Goal: Information Seeking & Learning: Check status

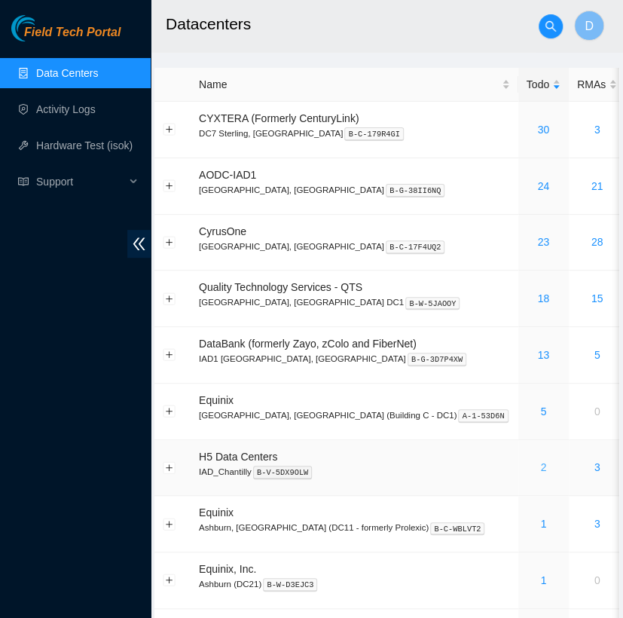
click at [540, 467] on link "2" at bounding box center [543, 467] width 6 height 12
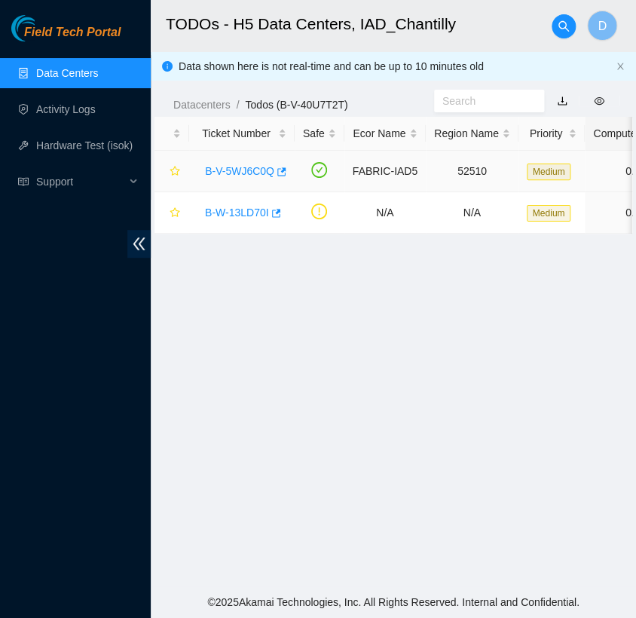
click at [250, 178] on div "B-V-5WJ6C0Q" at bounding box center [241, 171] width 89 height 24
click at [249, 173] on link "B-V-5WJ6C0Q" at bounding box center [239, 171] width 69 height 12
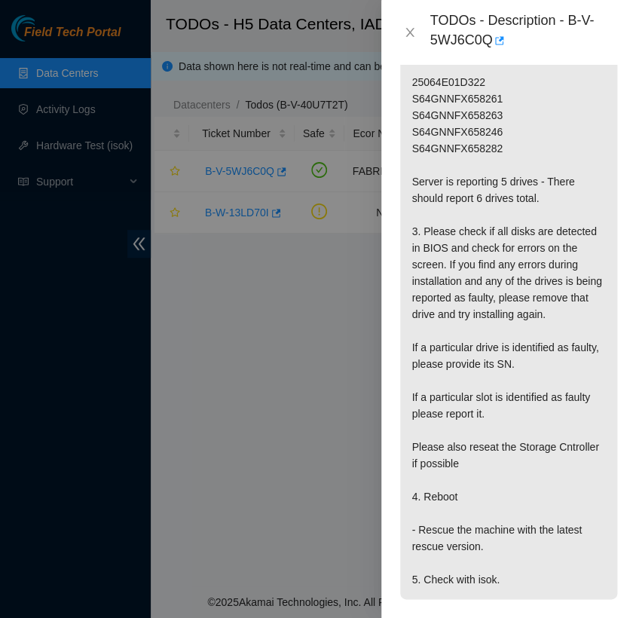
scroll to position [465, 0]
click at [407, 35] on icon "close" at bounding box center [410, 32] width 8 height 9
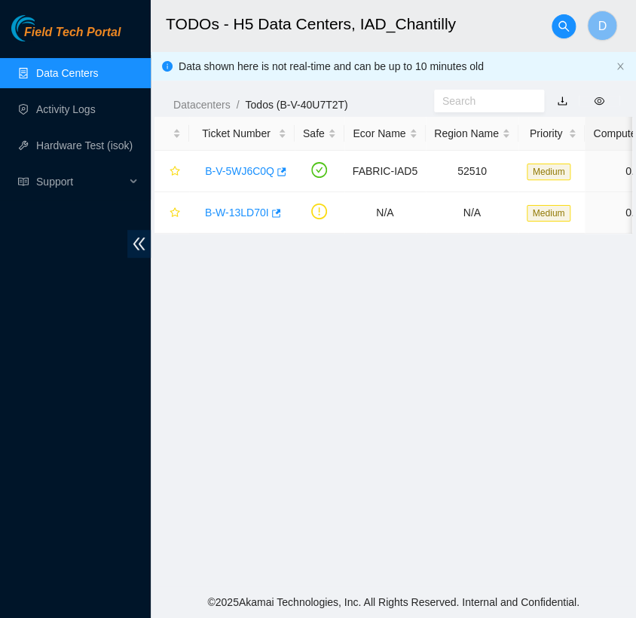
scroll to position [395, 0]
click at [246, 165] on link "B-V-5WJ6C0Q" at bounding box center [239, 171] width 69 height 12
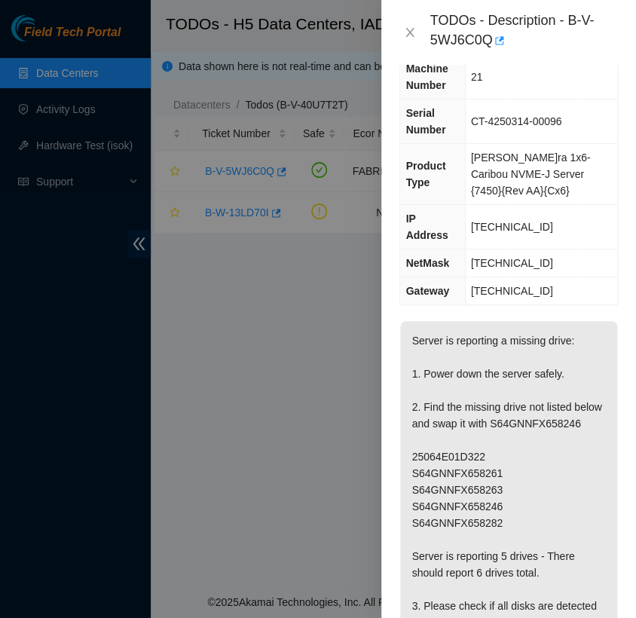
scroll to position [0, 0]
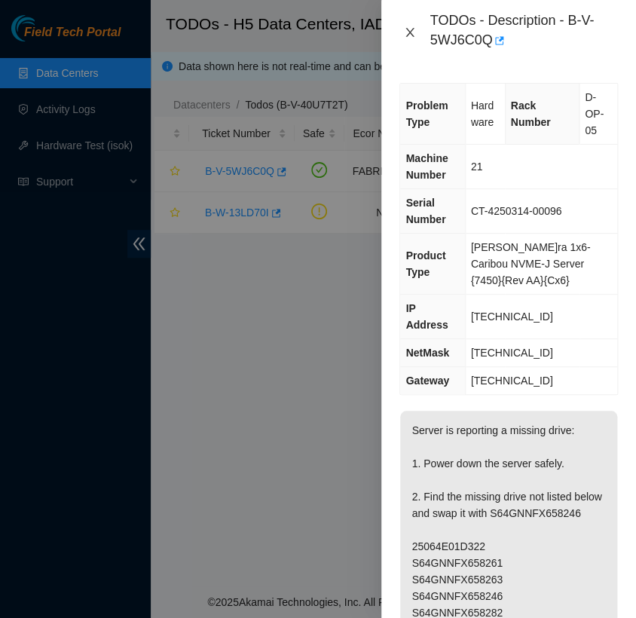
click at [413, 39] on button "Close" at bounding box center [410, 33] width 21 height 14
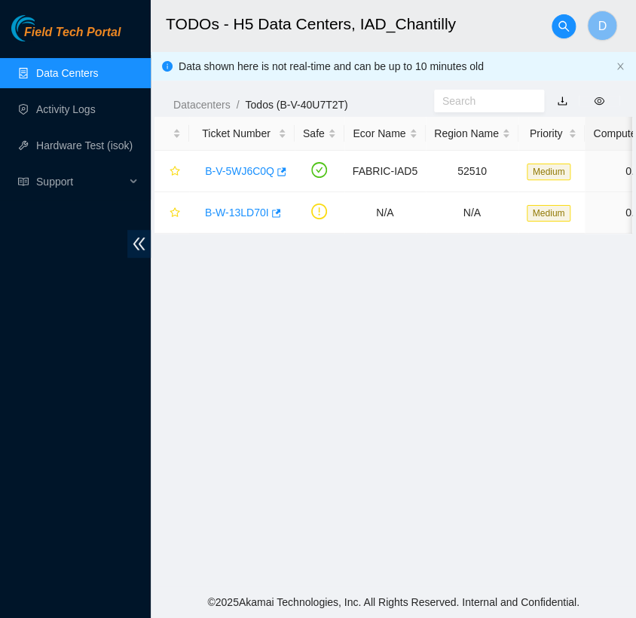
click at [84, 67] on link "Data Centers" at bounding box center [67, 73] width 62 height 12
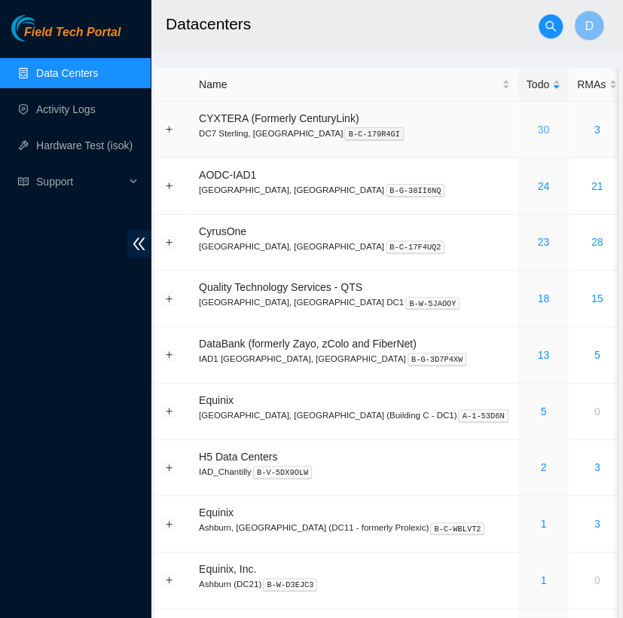
click at [537, 133] on link "30" at bounding box center [543, 130] width 12 height 12
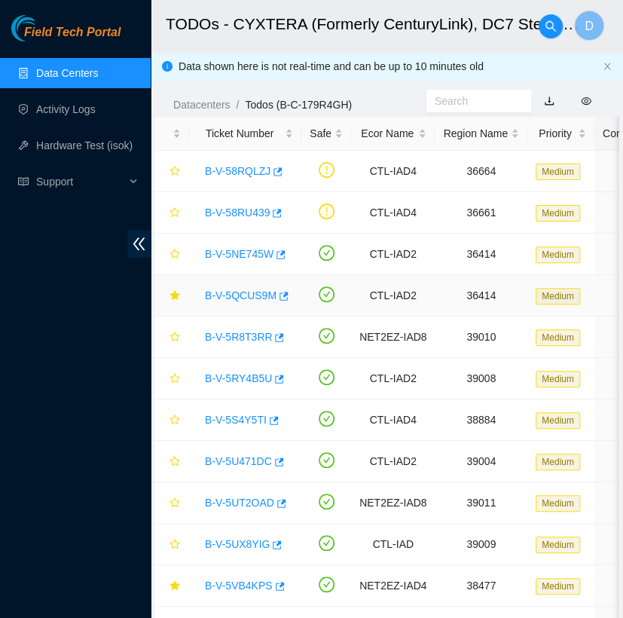
click at [243, 295] on link "B-V-5QCUS9M" at bounding box center [241, 295] width 72 height 12
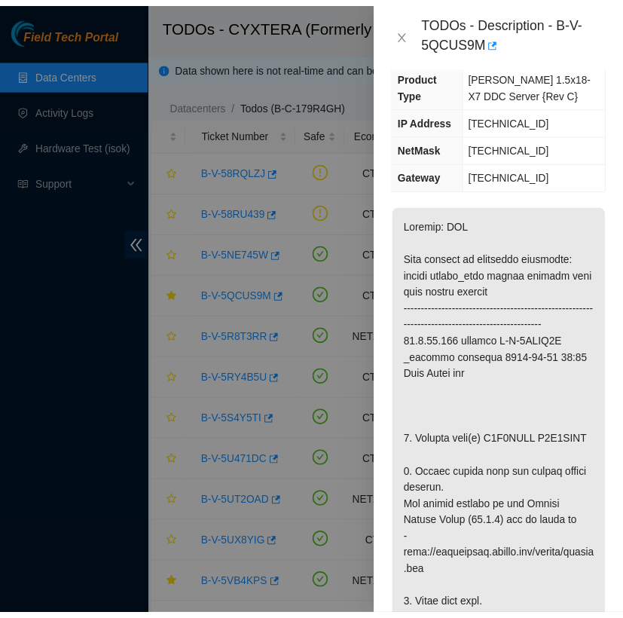
scroll to position [201, 0]
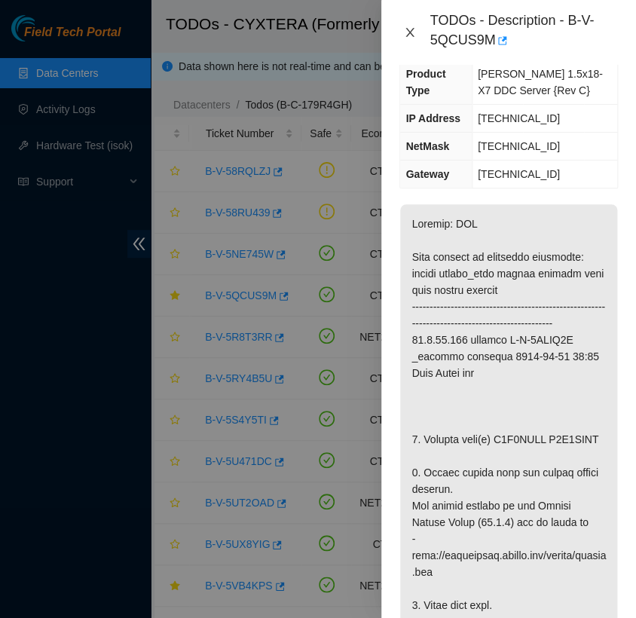
click at [412, 26] on button "Close" at bounding box center [410, 33] width 21 height 14
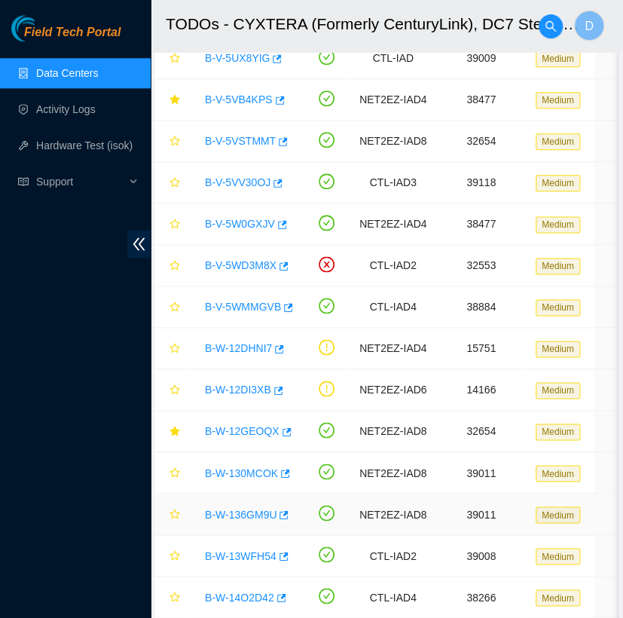
scroll to position [485, 0]
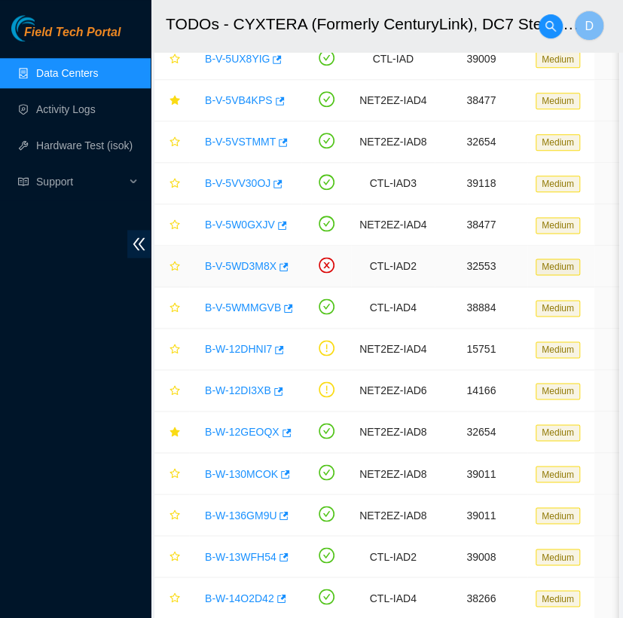
click at [252, 265] on link "B-V-5WD3M8X" at bounding box center [241, 266] width 72 height 12
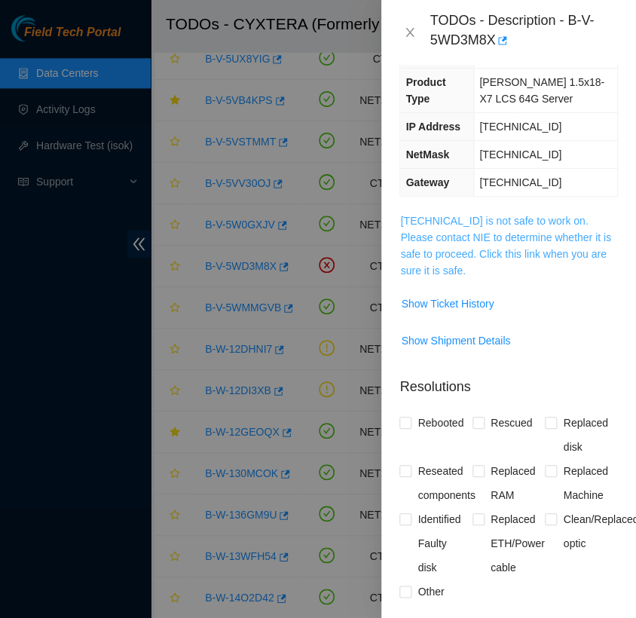
click at [438, 232] on link "[TECHNICAL_ID] is not safe to work on. Please contact NIE to determine whether …" at bounding box center [505, 246] width 210 height 62
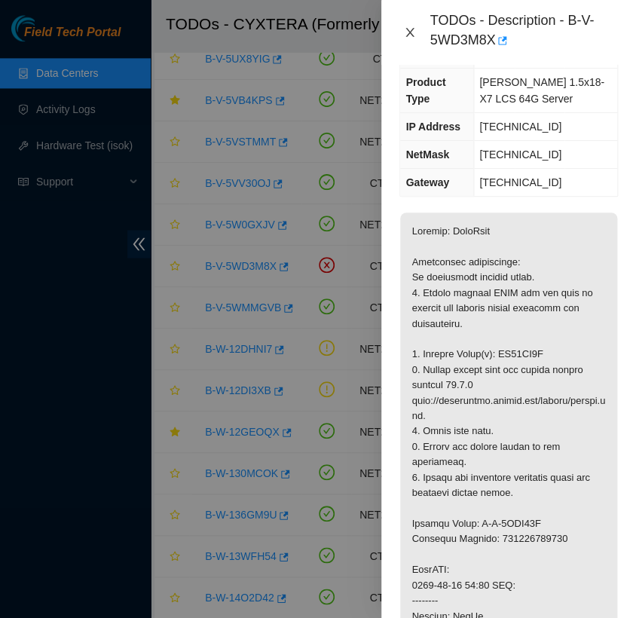
click at [409, 26] on button "Close" at bounding box center [410, 33] width 21 height 14
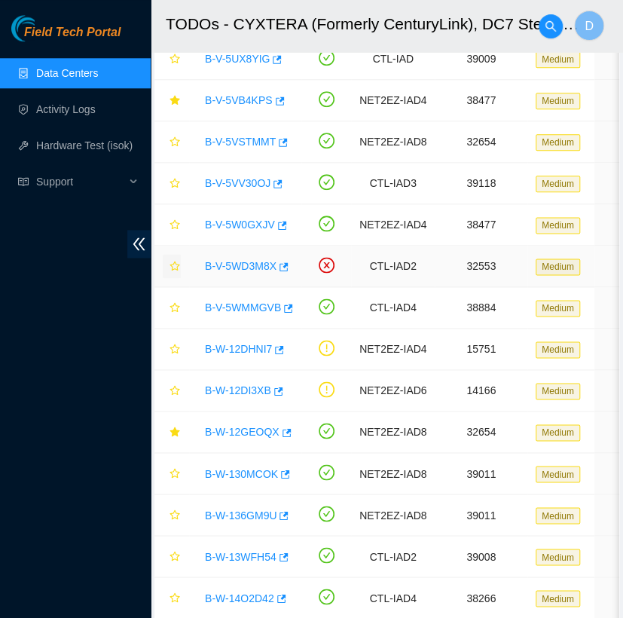
click at [179, 262] on icon "star" at bounding box center [175, 266] width 11 height 11
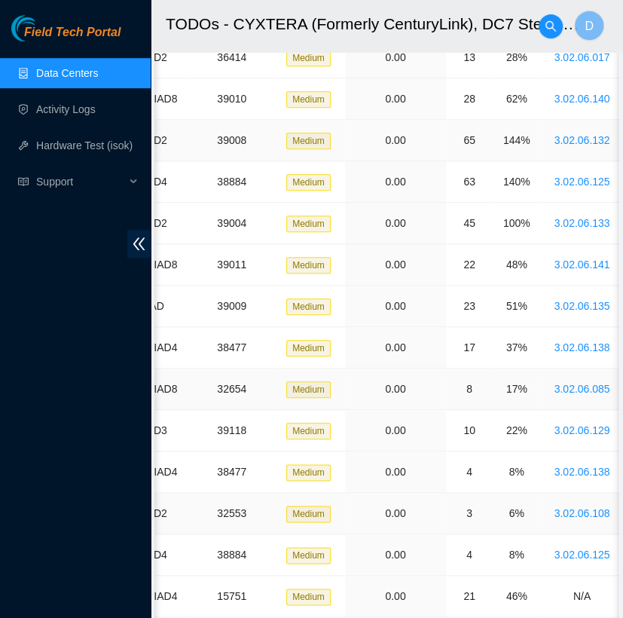
scroll to position [0, 0]
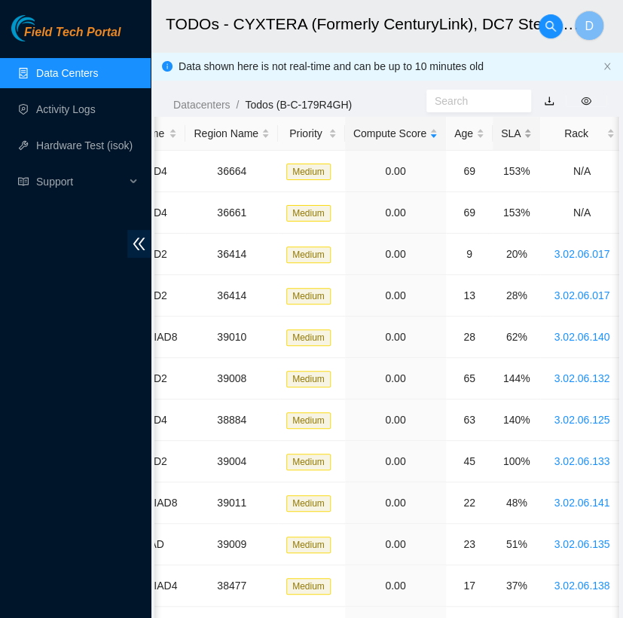
click at [511, 127] on div "SLA" at bounding box center [516, 133] width 31 height 17
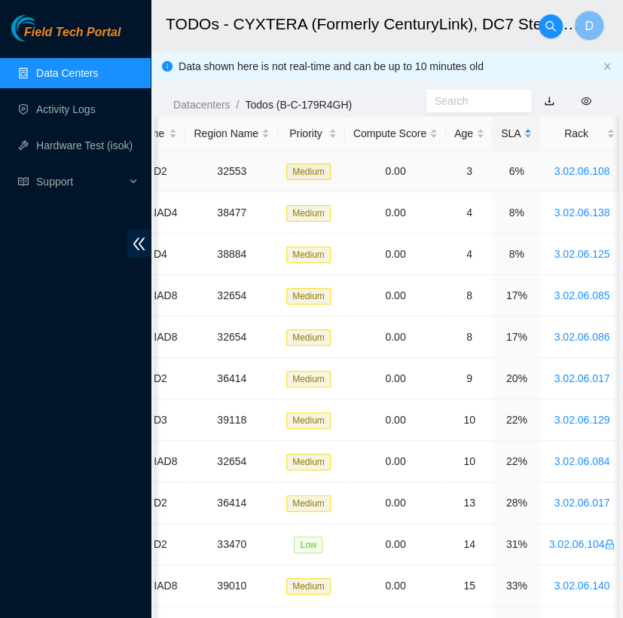
click at [511, 127] on div "SLA" at bounding box center [516, 133] width 31 height 17
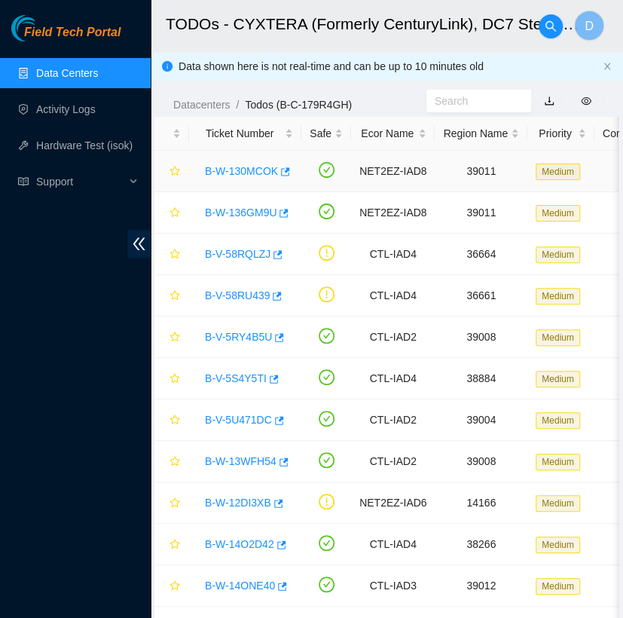
click at [231, 174] on link "B-W-130MCOK" at bounding box center [241, 171] width 73 height 12
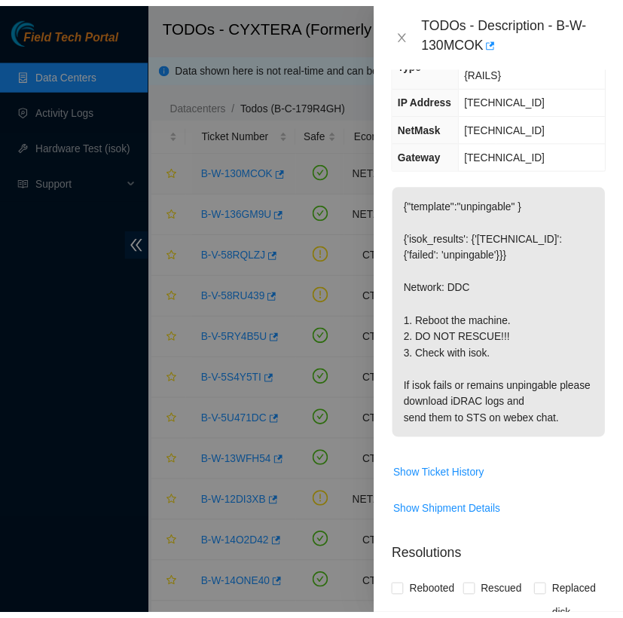
scroll to position [210, 0]
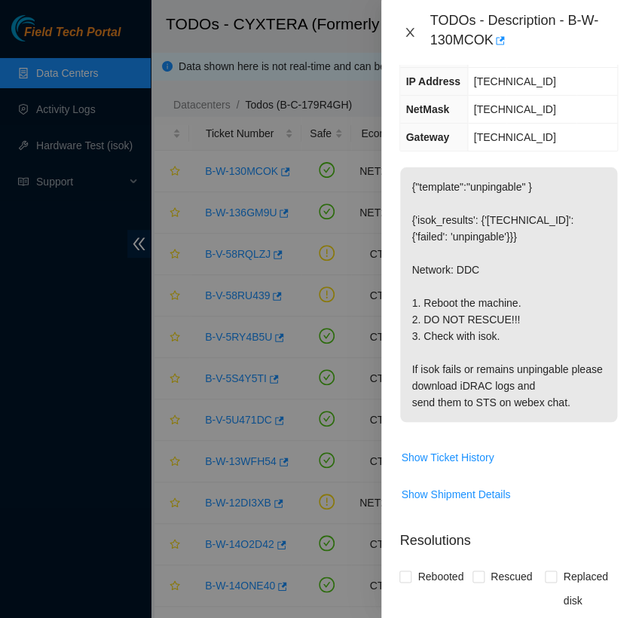
click at [410, 29] on icon "close" at bounding box center [410, 32] width 12 height 12
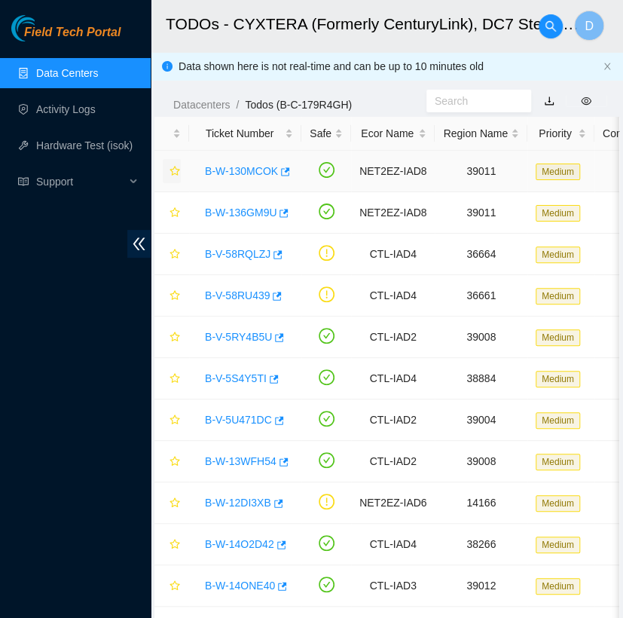
click at [178, 170] on icon "star" at bounding box center [175, 171] width 10 height 10
click at [245, 211] on link "B-W-136GM9U" at bounding box center [241, 213] width 72 height 12
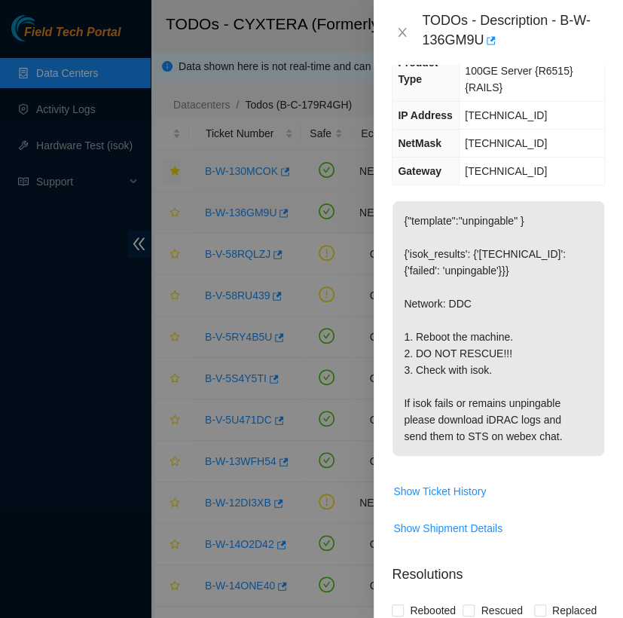
scroll to position [210, 0]
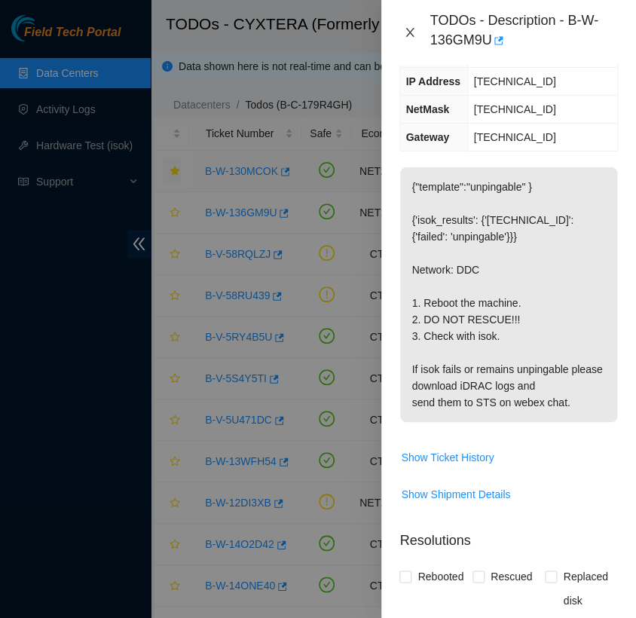
click at [412, 35] on icon "close" at bounding box center [410, 32] width 8 height 9
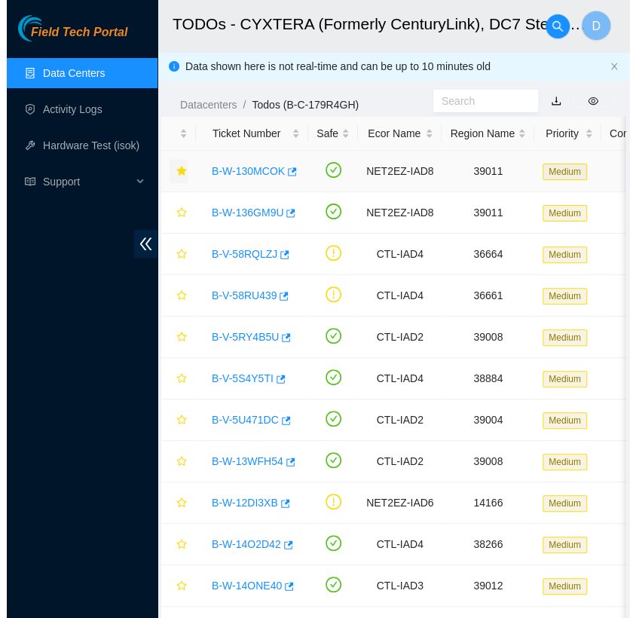
scroll to position [193, 0]
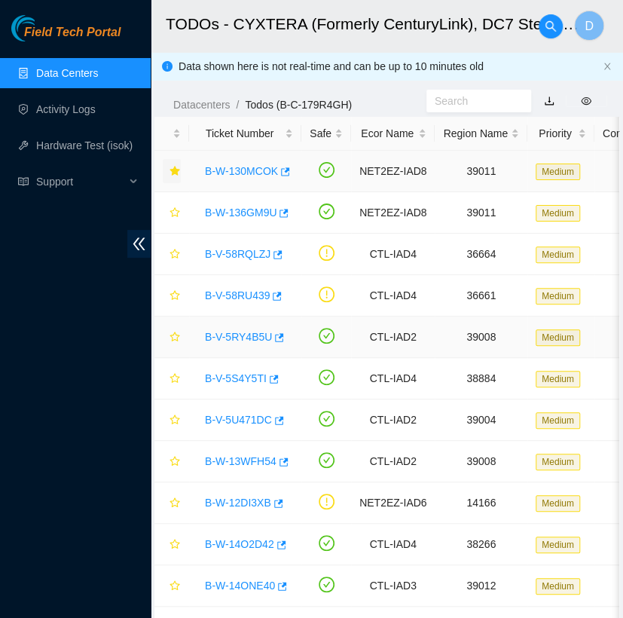
click at [237, 336] on link "B-V-5RY4B5U" at bounding box center [238, 337] width 67 height 12
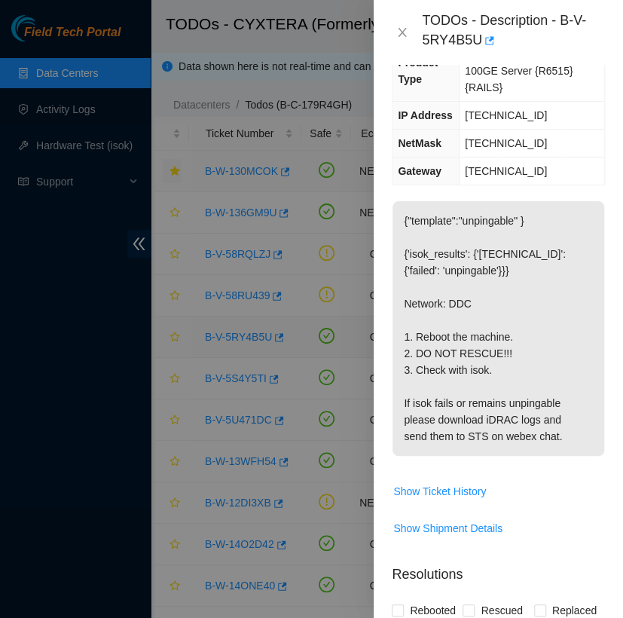
scroll to position [210, 0]
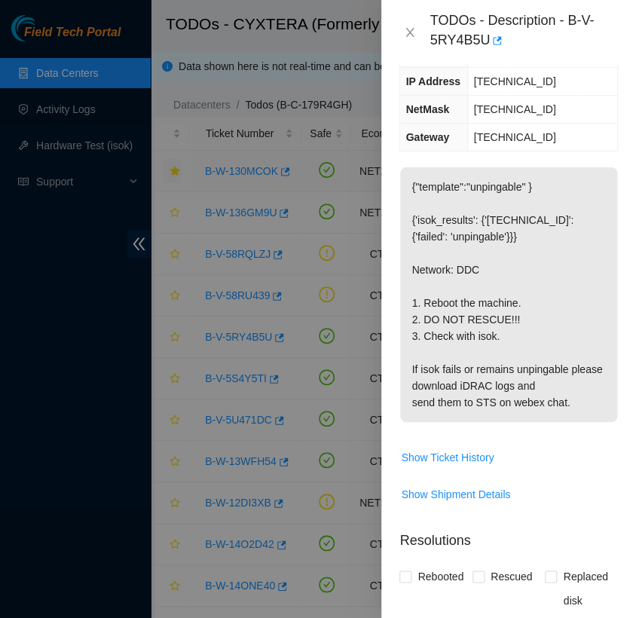
click at [272, 314] on div at bounding box center [318, 309] width 636 height 618
click at [410, 29] on icon "close" at bounding box center [410, 32] width 12 height 12
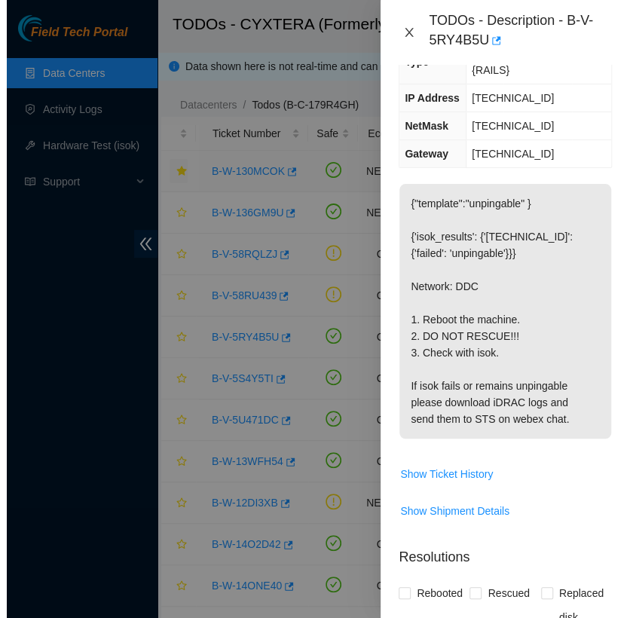
scroll to position [193, 0]
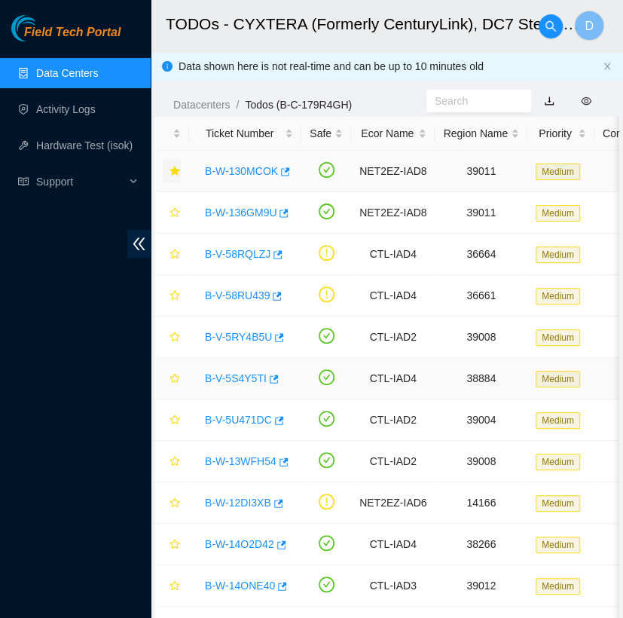
click at [232, 378] on link "B-V-5S4Y5TI" at bounding box center [236, 378] width 62 height 12
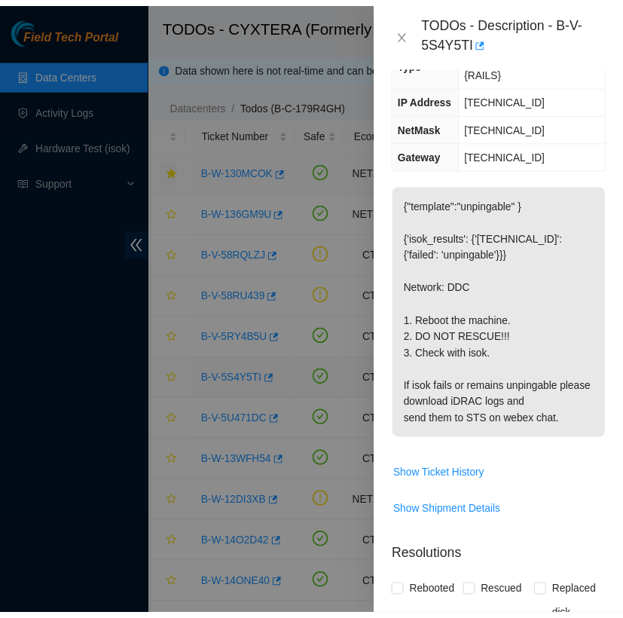
scroll to position [210, 0]
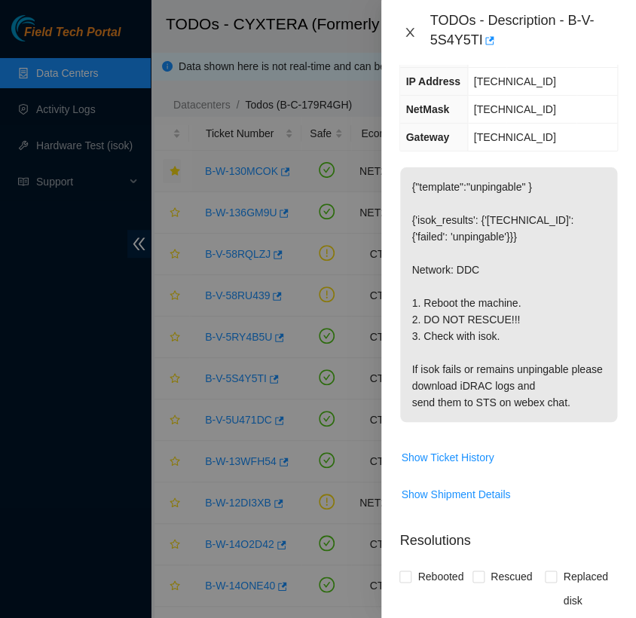
click at [409, 35] on icon "close" at bounding box center [410, 32] width 12 height 12
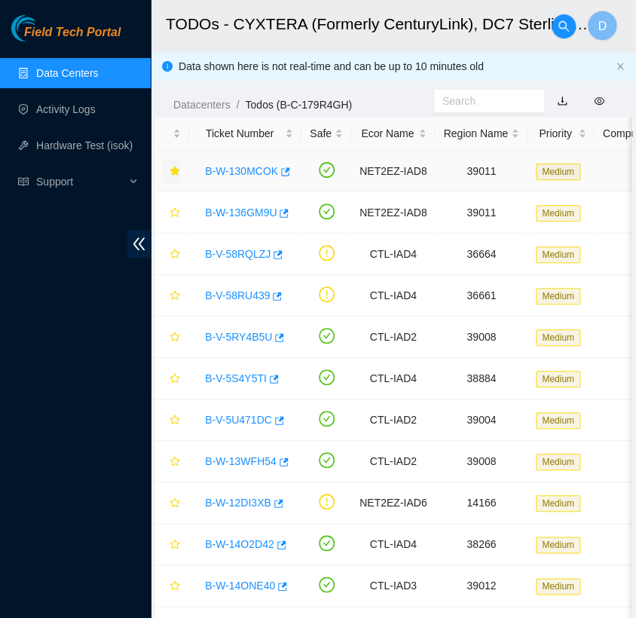
scroll to position [193, 0]
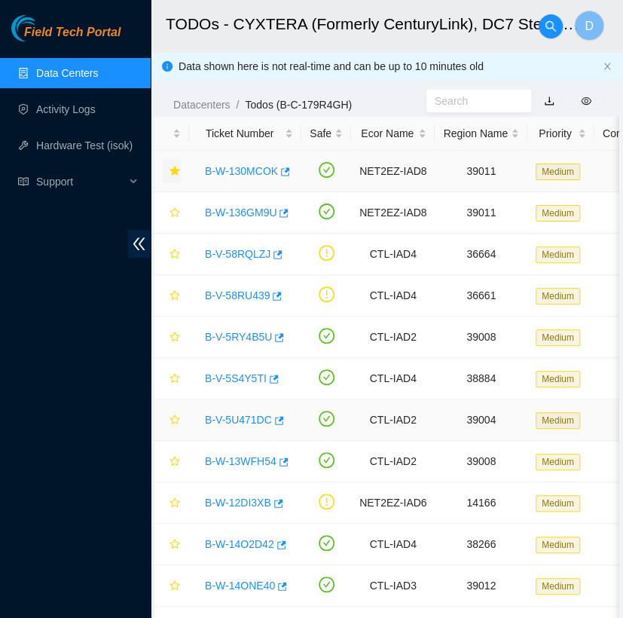
click at [243, 415] on link "B-V-5U471DC" at bounding box center [238, 420] width 67 height 12
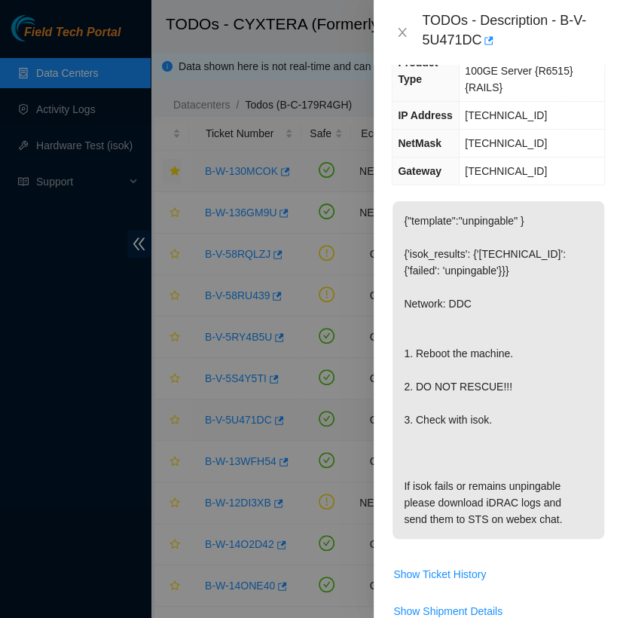
scroll to position [210, 0]
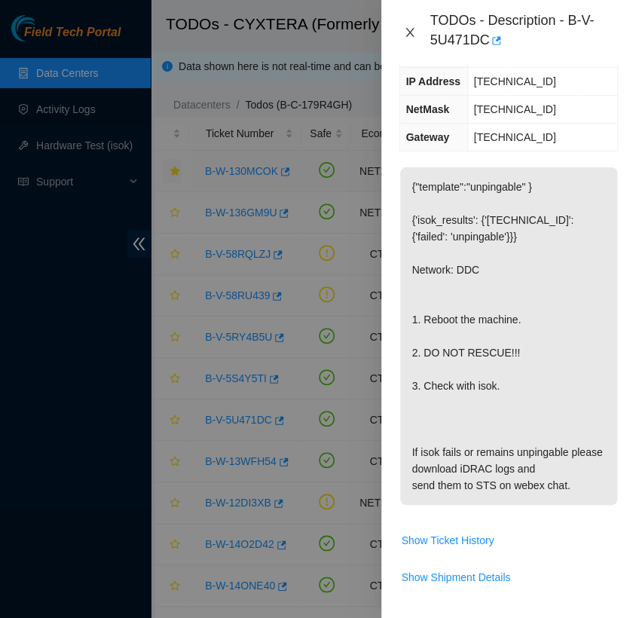
click at [414, 30] on icon "close" at bounding box center [410, 32] width 12 height 12
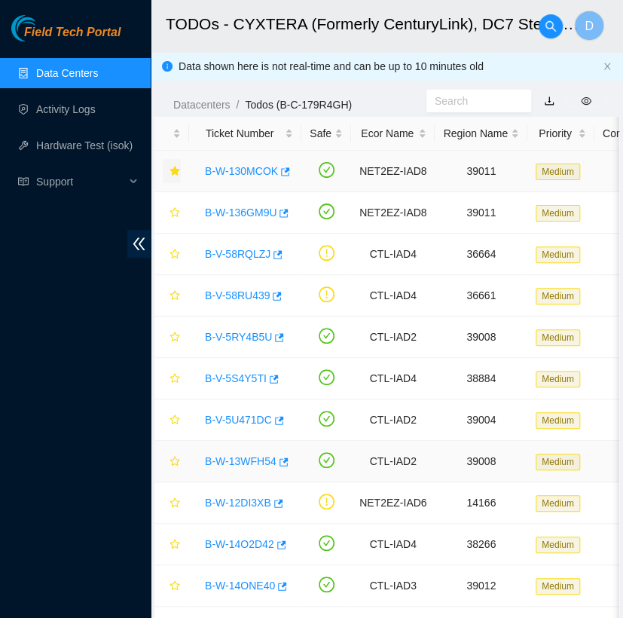
click at [248, 457] on link "B-W-13WFH54" at bounding box center [241, 461] width 72 height 12
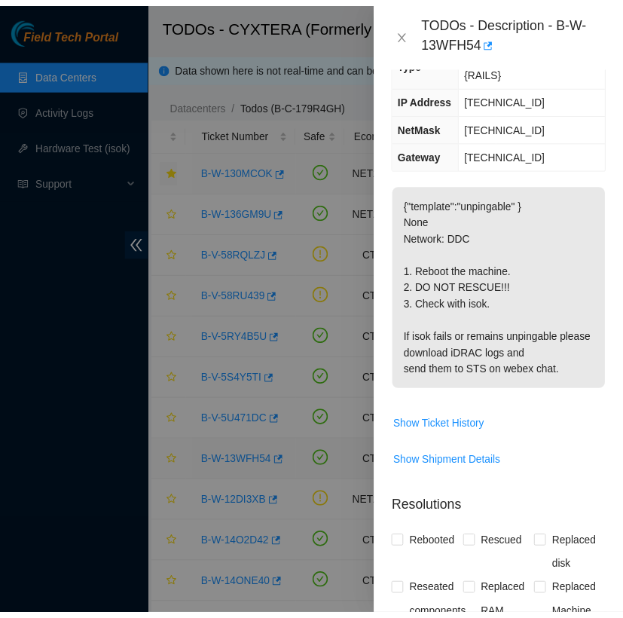
scroll to position [210, 0]
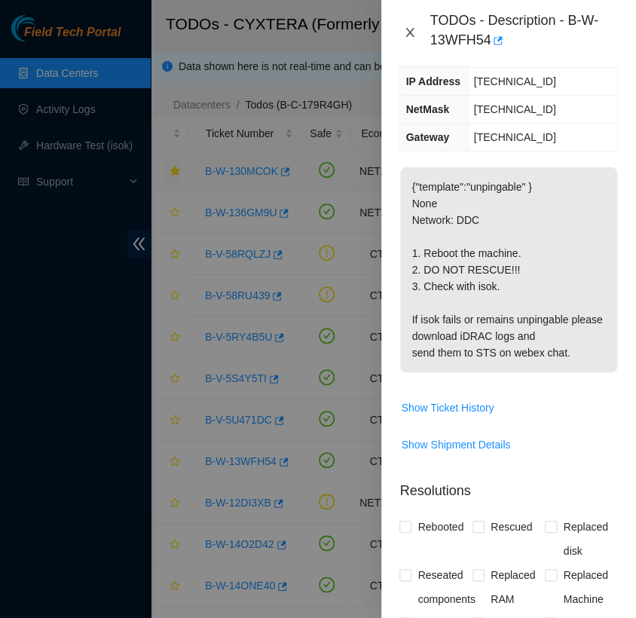
click at [406, 39] on button "Close" at bounding box center [410, 33] width 21 height 14
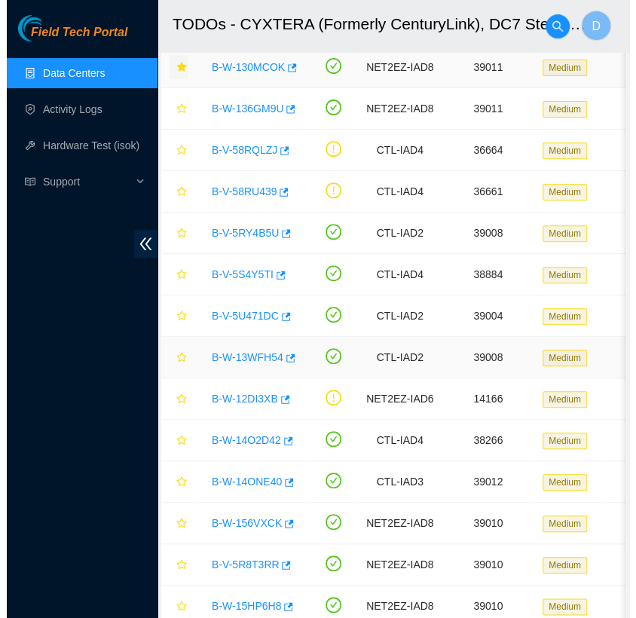
scroll to position [115, 0]
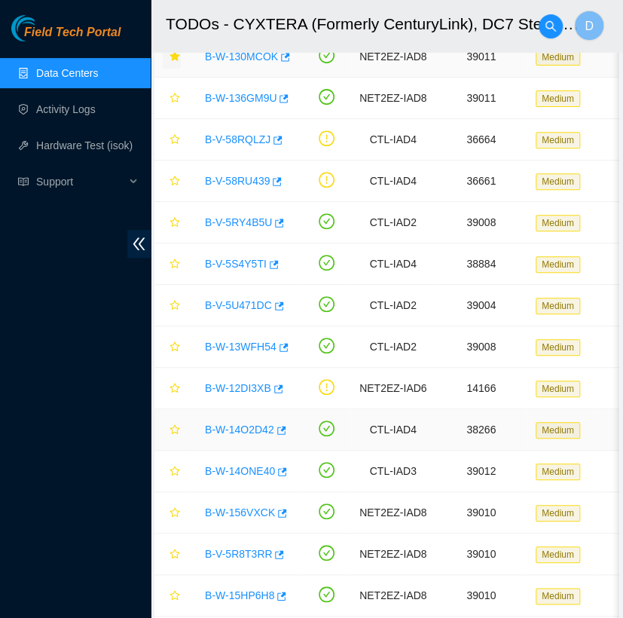
click at [253, 431] on link "B-W-14O2D42" at bounding box center [239, 430] width 69 height 12
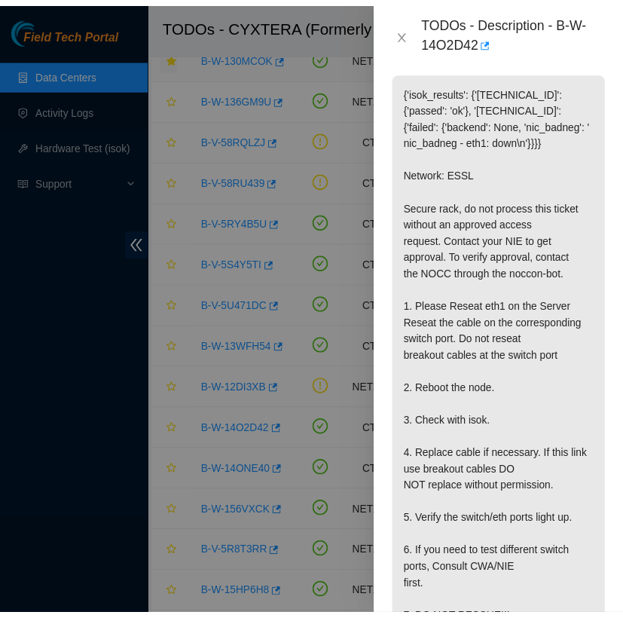
scroll to position [292, 0]
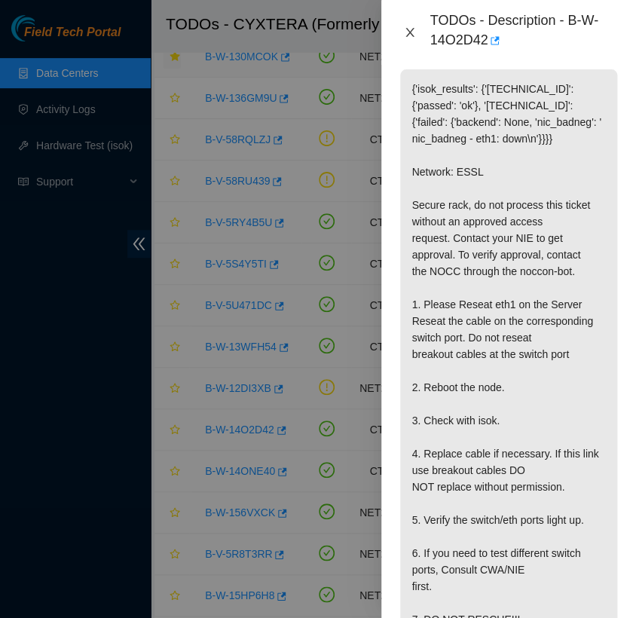
click at [412, 35] on icon "close" at bounding box center [410, 32] width 8 height 9
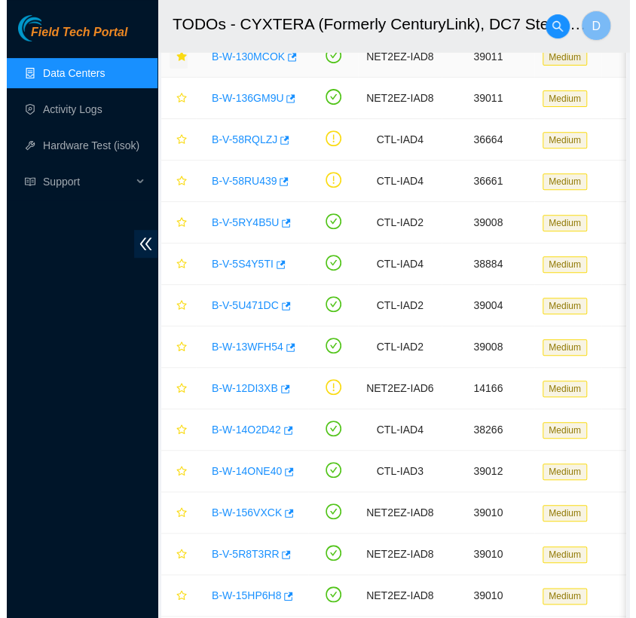
scroll to position [276, 0]
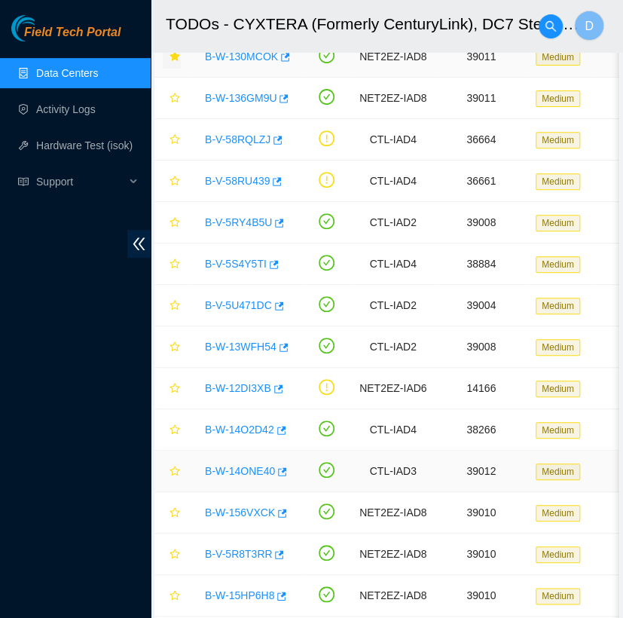
click at [246, 465] on link "B-W-14ONE40" at bounding box center [240, 471] width 70 height 12
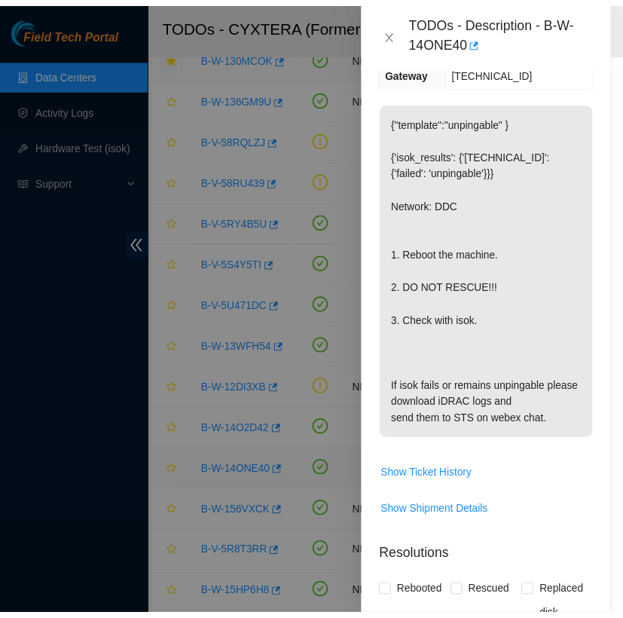
scroll to position [308, 0]
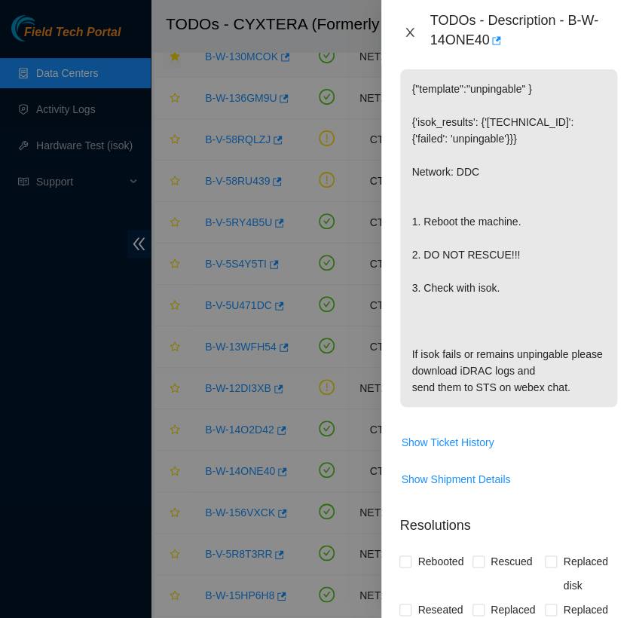
click at [409, 38] on icon "close" at bounding box center [410, 32] width 12 height 12
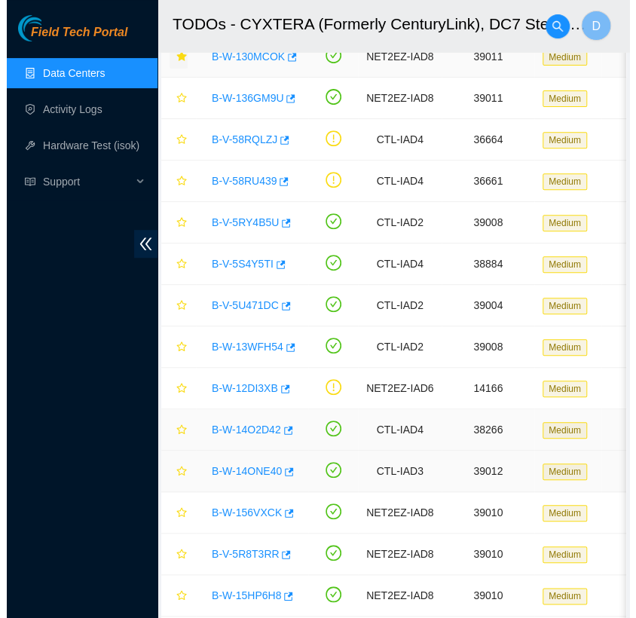
scroll to position [276, 0]
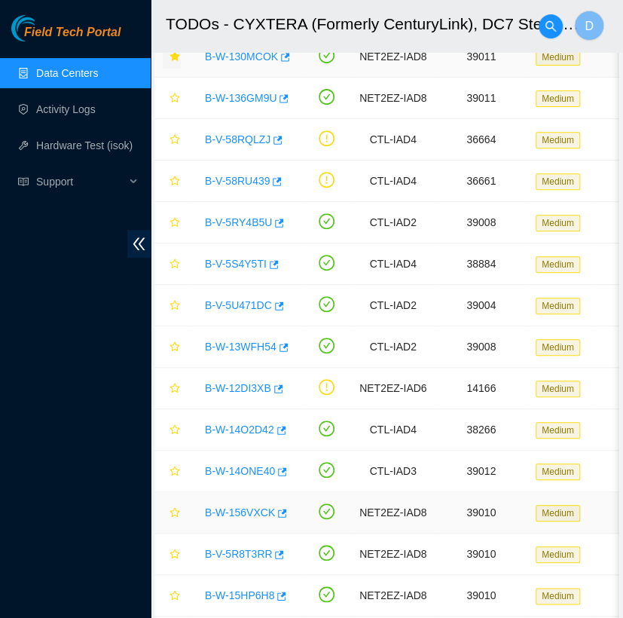
click at [250, 509] on link "B-W-156VXCK" at bounding box center [240, 513] width 70 height 12
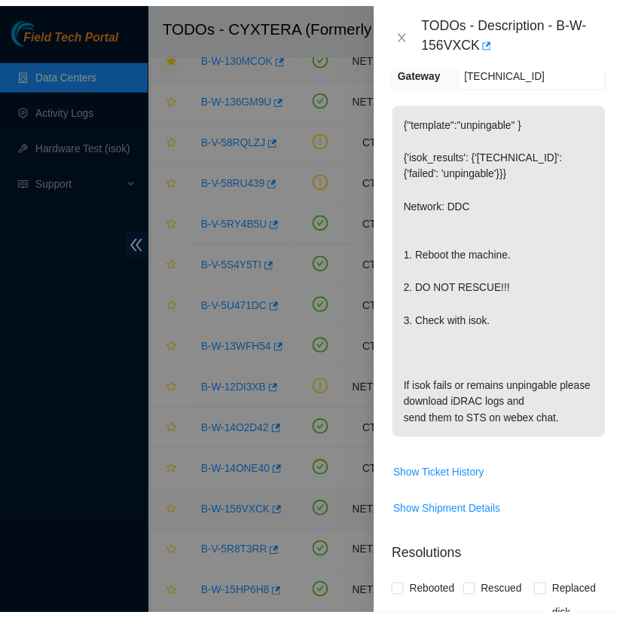
scroll to position [308, 0]
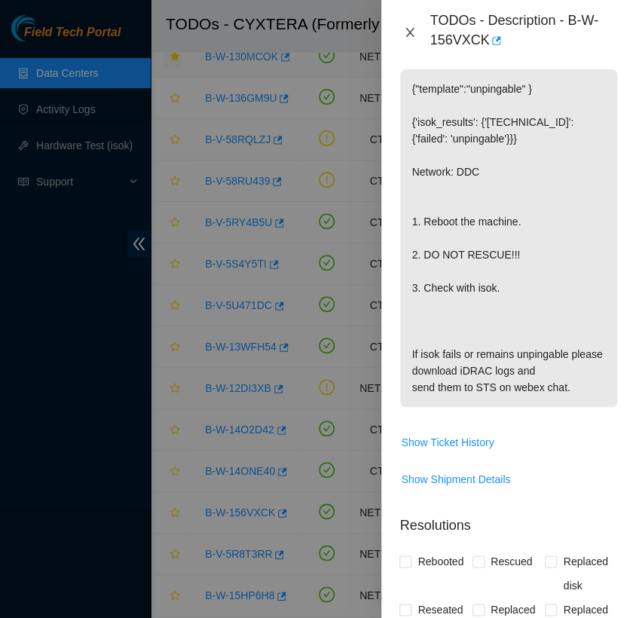
click at [410, 30] on icon "close" at bounding box center [410, 32] width 12 height 12
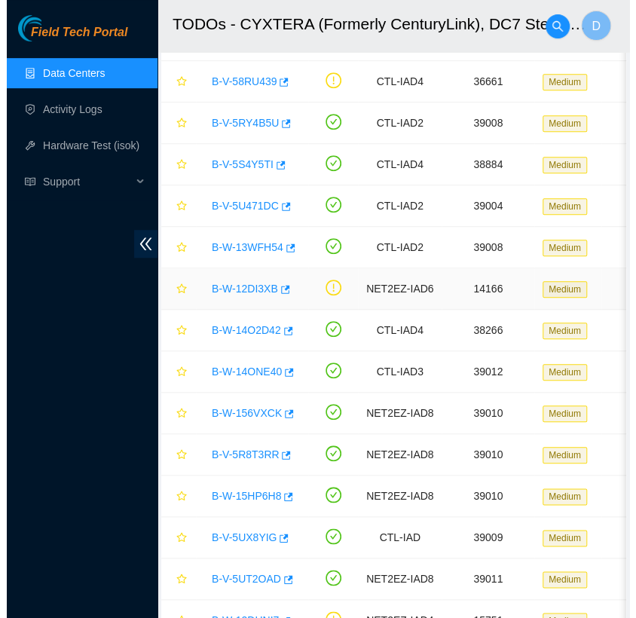
scroll to position [215, 0]
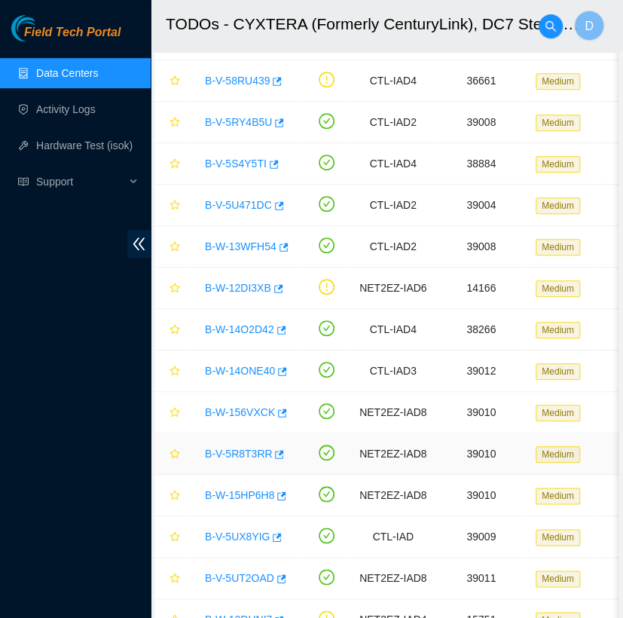
click at [241, 454] on link "B-V-5R8T3RR" at bounding box center [238, 454] width 67 height 12
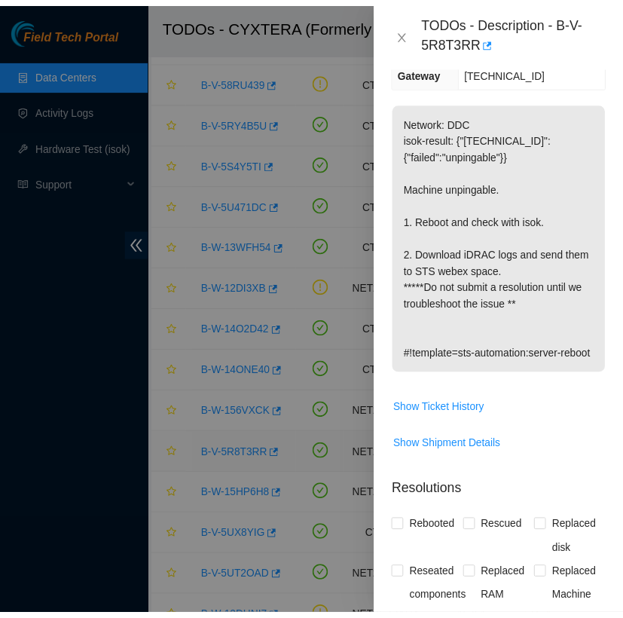
scroll to position [308, 0]
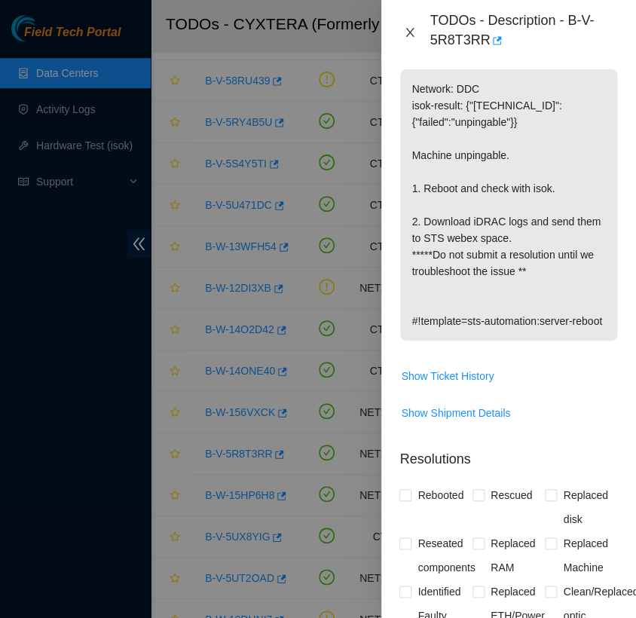
click at [410, 33] on icon "close" at bounding box center [410, 32] width 8 height 9
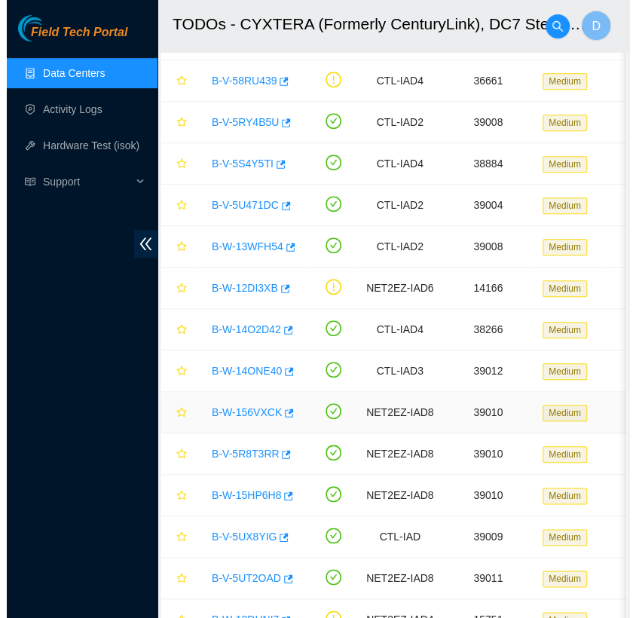
scroll to position [276, 0]
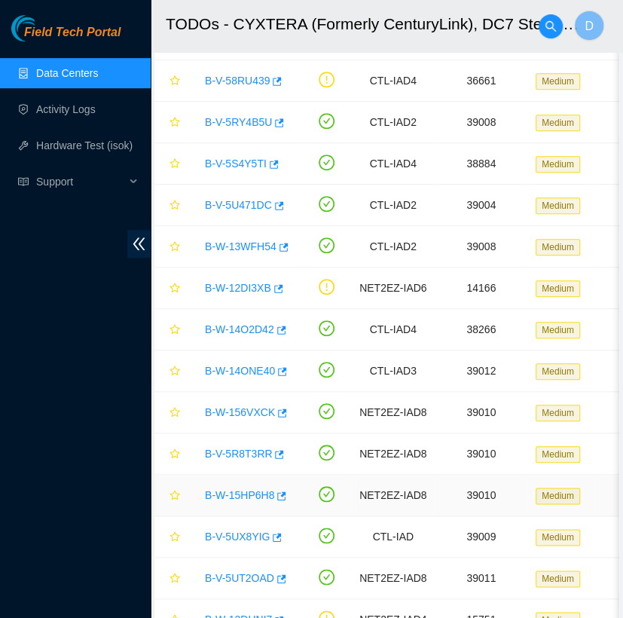
click at [234, 501] on div "B-W-15HP6H8" at bounding box center [245, 495] width 96 height 24
click at [241, 491] on link "B-W-15HP6H8" at bounding box center [239, 495] width 69 height 12
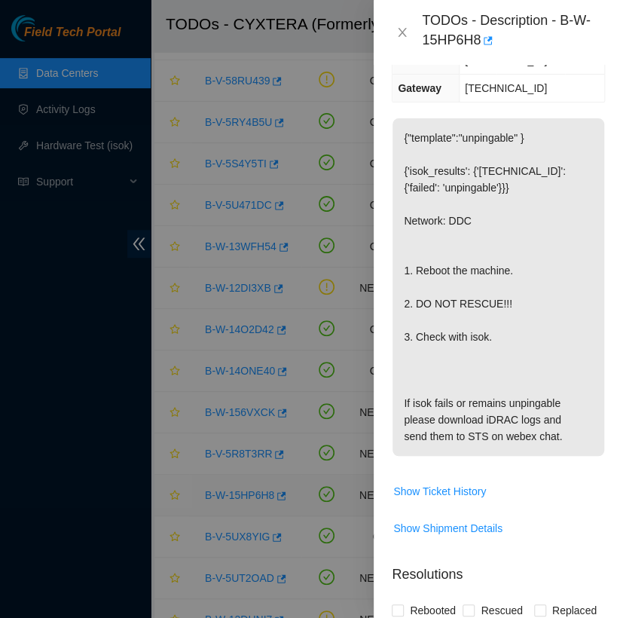
scroll to position [308, 0]
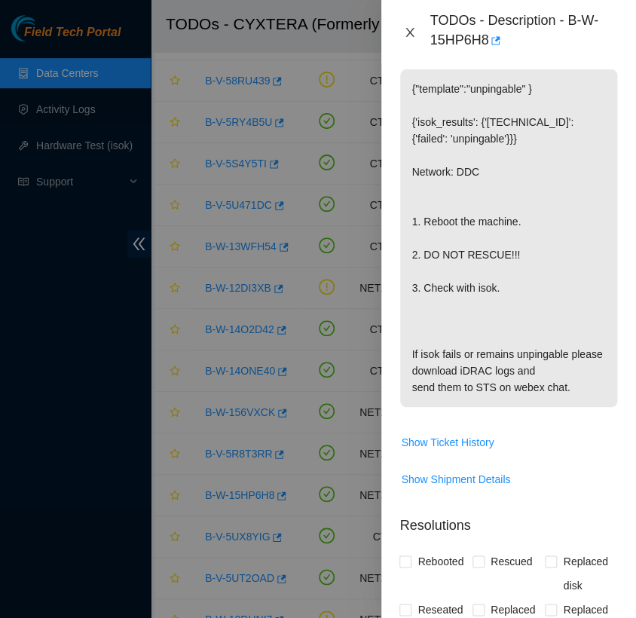
click at [415, 30] on icon "close" at bounding box center [410, 32] width 12 height 12
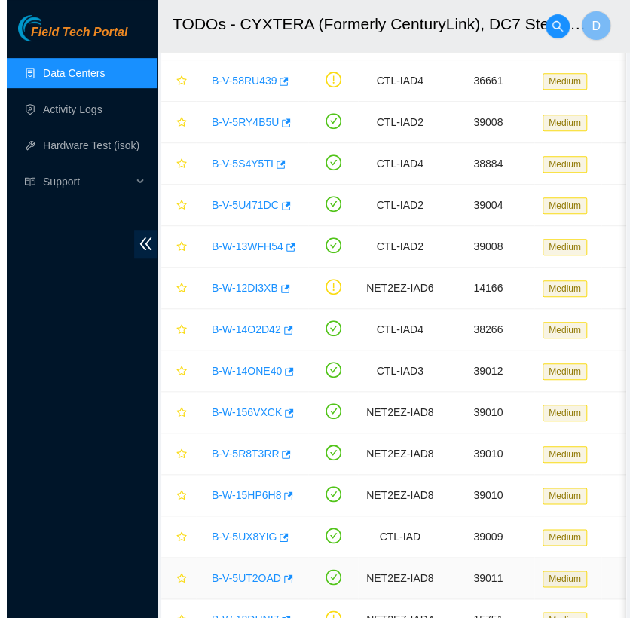
scroll to position [276, 0]
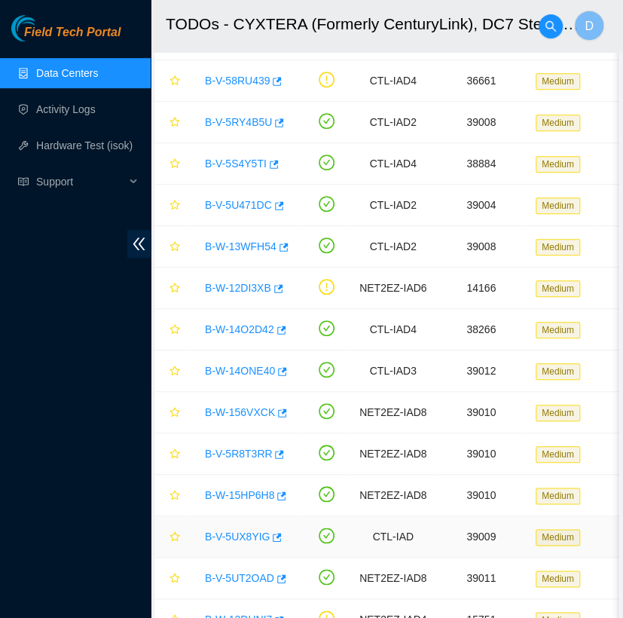
click at [237, 531] on link "B-V-5UX8YIG" at bounding box center [237, 537] width 65 height 12
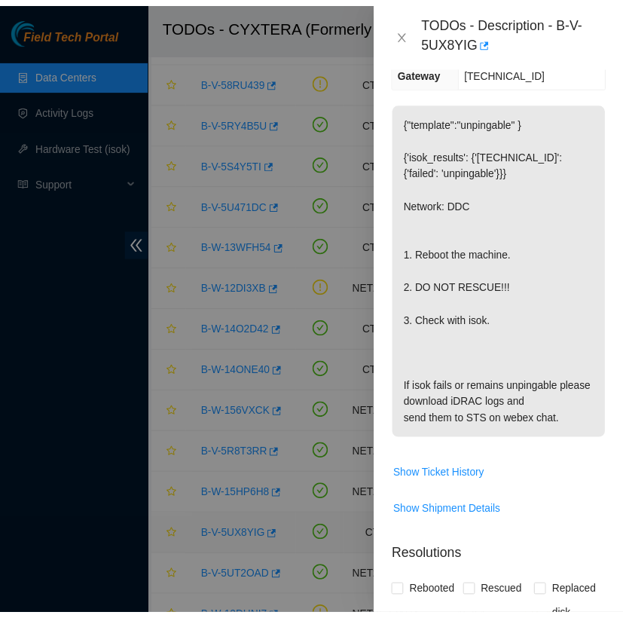
scroll to position [308, 0]
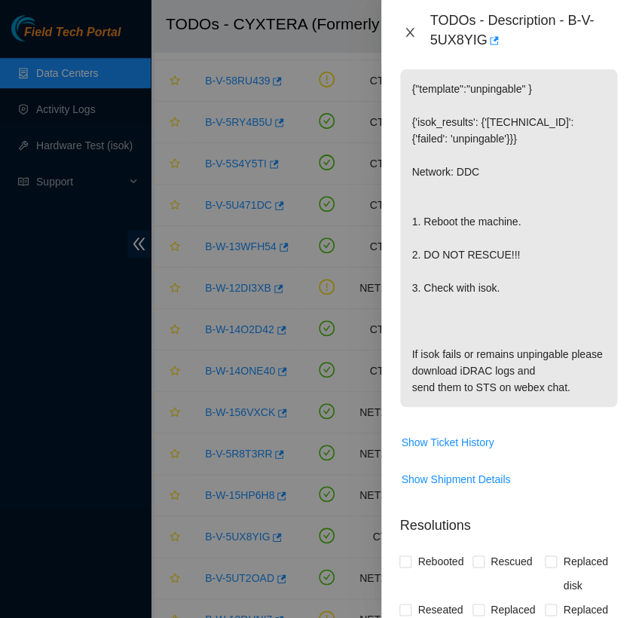
click at [410, 33] on icon "close" at bounding box center [410, 32] width 8 height 9
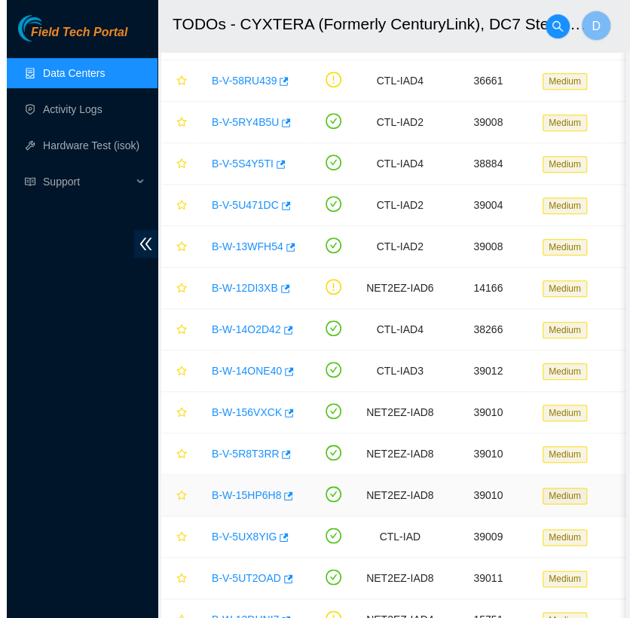
scroll to position [276, 0]
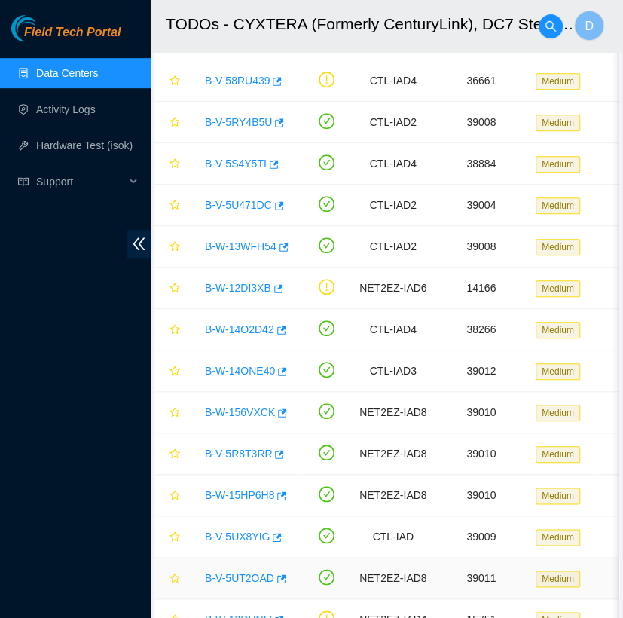
click at [237, 581] on link "B-V-5UT2OAD" at bounding box center [239, 578] width 69 height 12
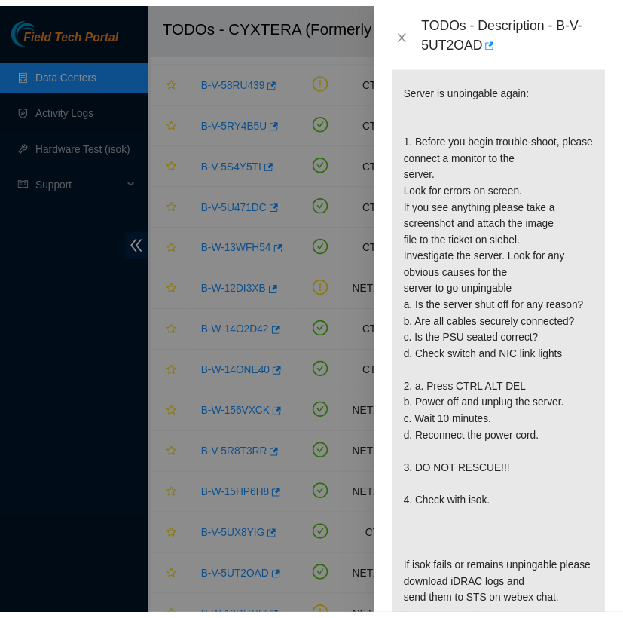
scroll to position [423, 0]
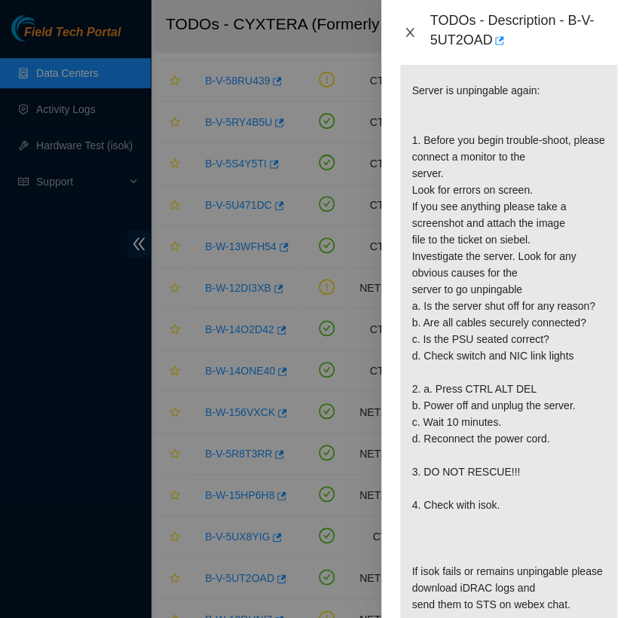
click at [412, 33] on icon "close" at bounding box center [410, 32] width 12 height 12
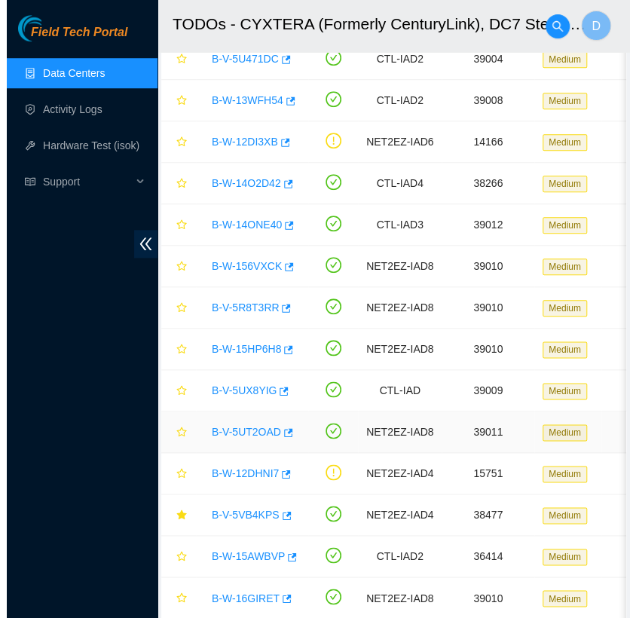
scroll to position [366, 0]
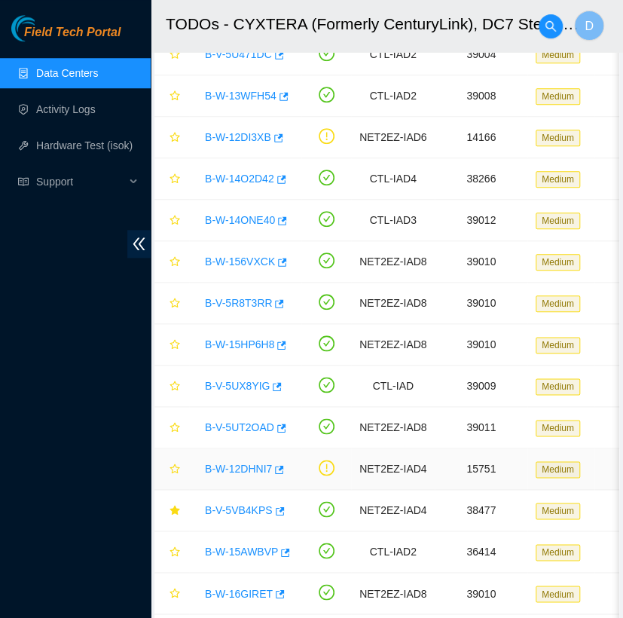
click at [248, 472] on link "B-W-12DHNI7" at bounding box center [238, 469] width 67 height 12
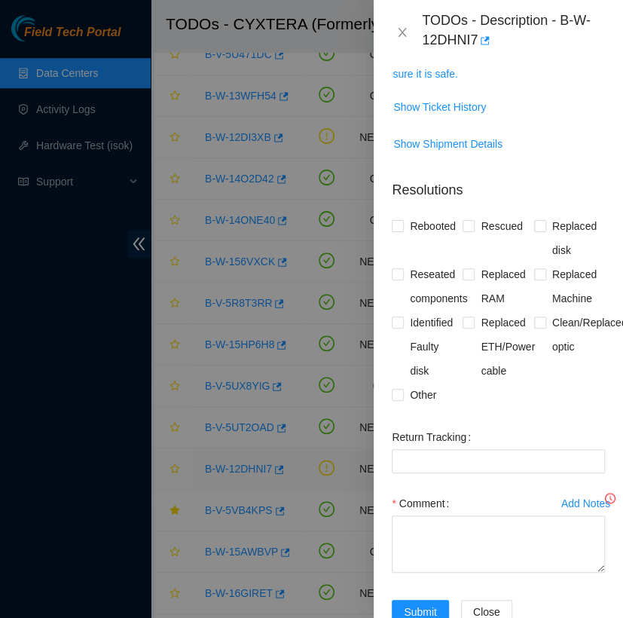
scroll to position [443, 0]
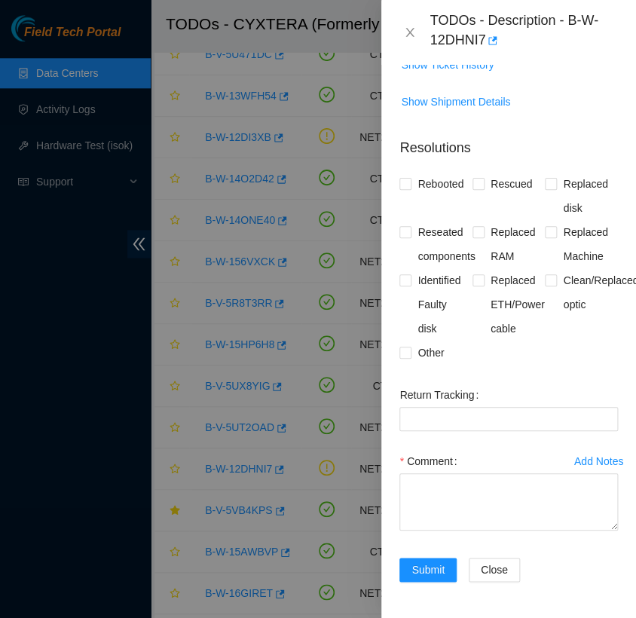
click at [407, 24] on div "TODOs - Description - B-W-12DHNI7" at bounding box center [509, 32] width 219 height 41
click at [409, 30] on icon "close" at bounding box center [410, 32] width 8 height 9
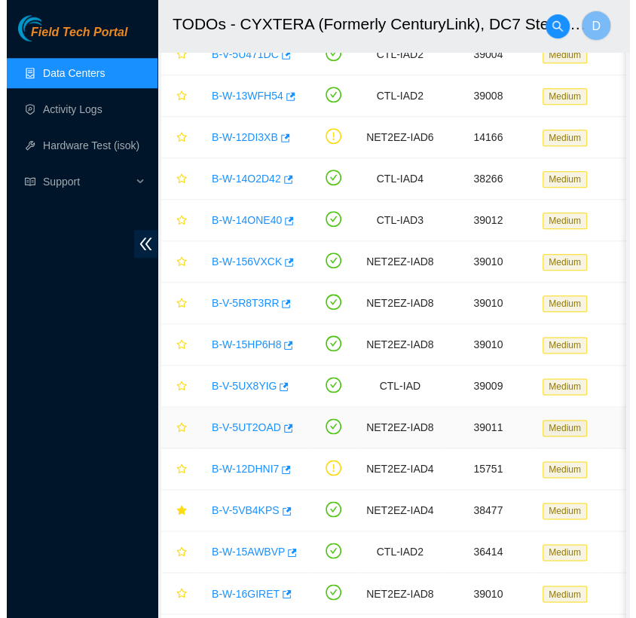
scroll to position [390, 0]
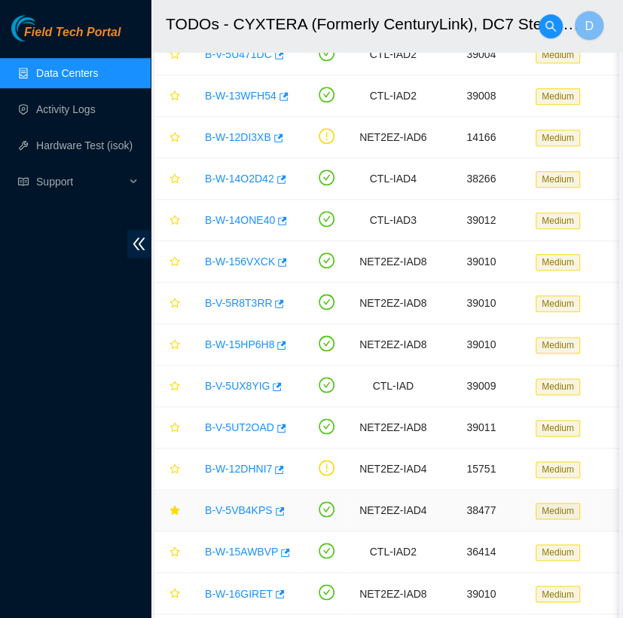
click at [250, 508] on link "B-V-5VB4KPS" at bounding box center [239, 510] width 68 height 12
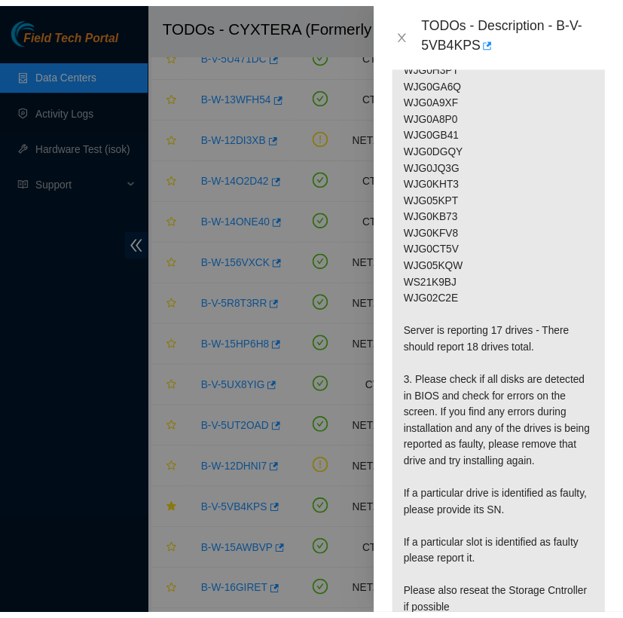
scroll to position [467, 0]
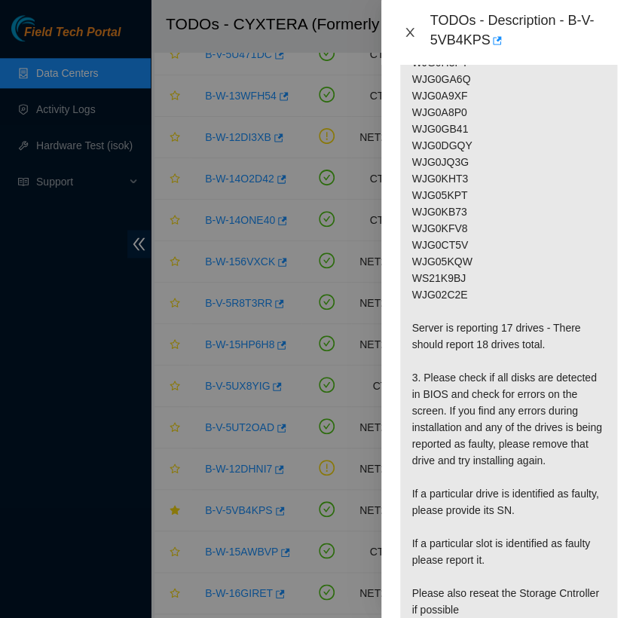
click at [410, 37] on icon "close" at bounding box center [410, 32] width 12 height 12
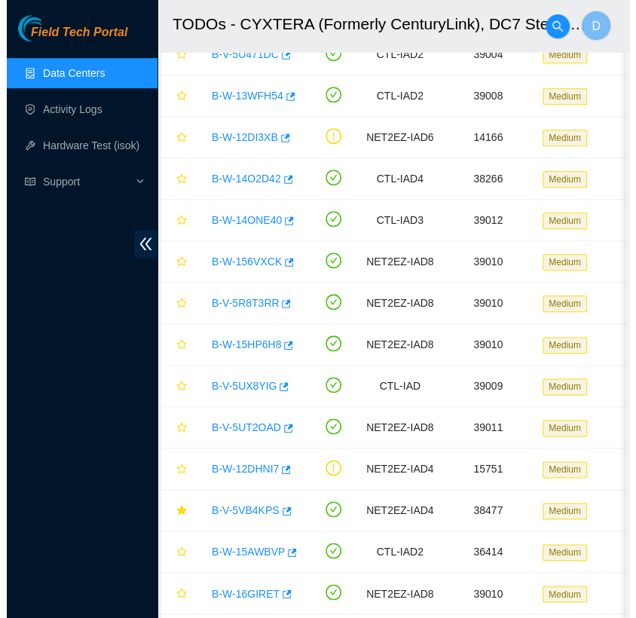
scroll to position [395, 0]
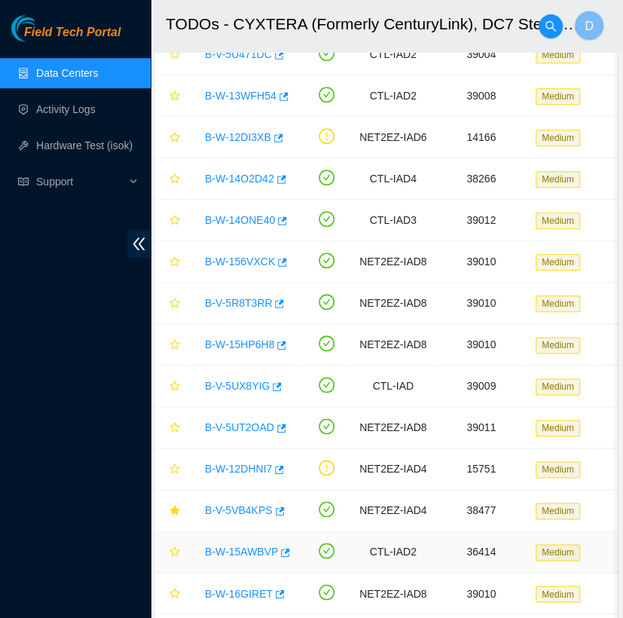
click at [243, 554] on link "B-W-15AWBVP" at bounding box center [241, 552] width 73 height 12
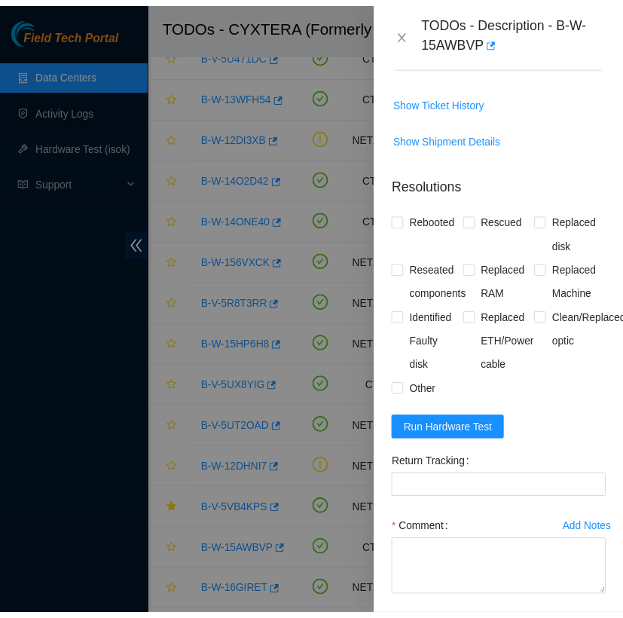
scroll to position [0, 0]
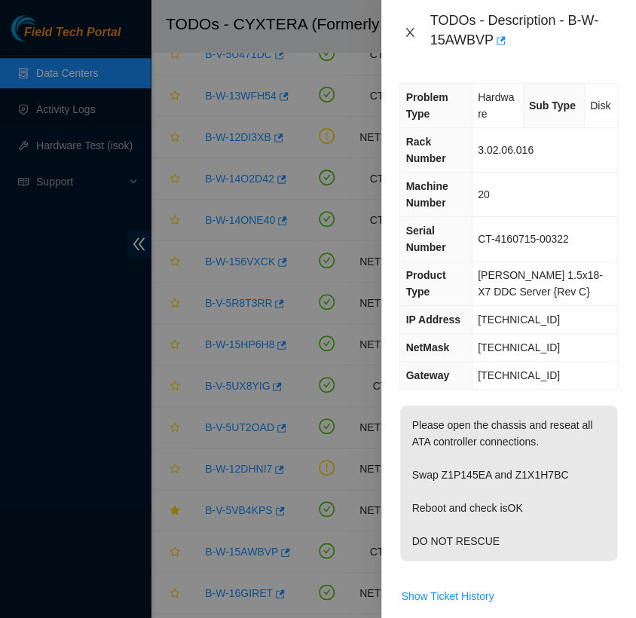
click at [410, 30] on icon "close" at bounding box center [410, 32] width 12 height 12
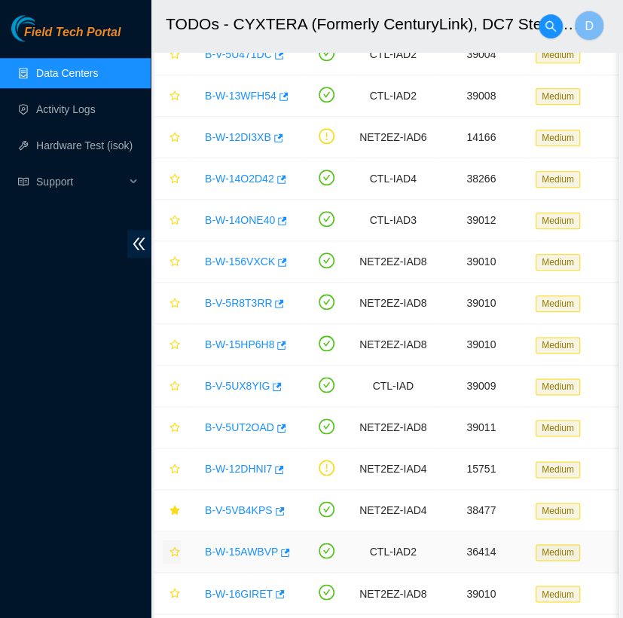
click at [176, 547] on icon "star" at bounding box center [175, 552] width 11 height 11
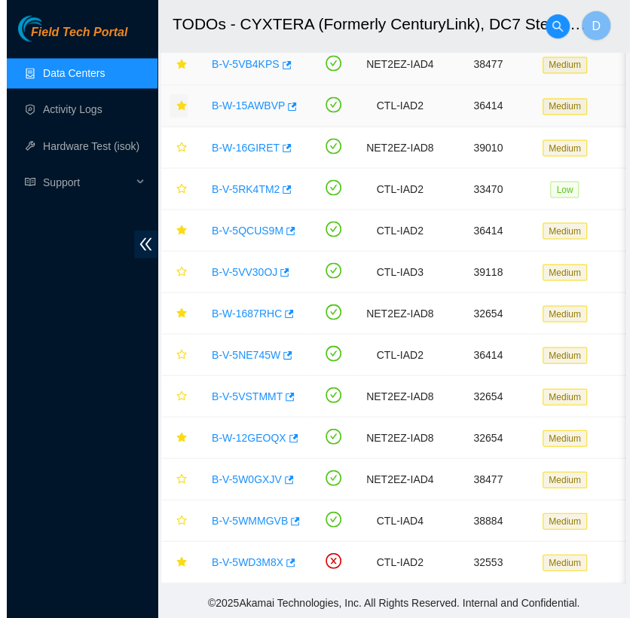
scroll to position [821, 0]
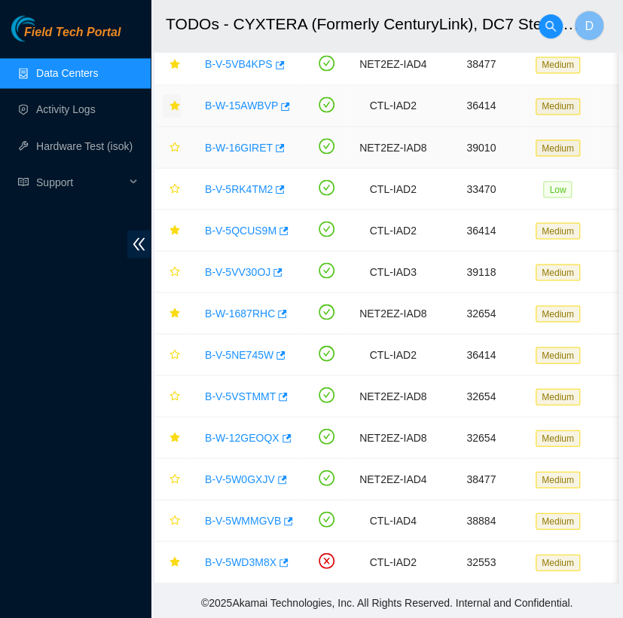
click at [237, 141] on link "B-W-16GIRET" at bounding box center [239, 147] width 68 height 12
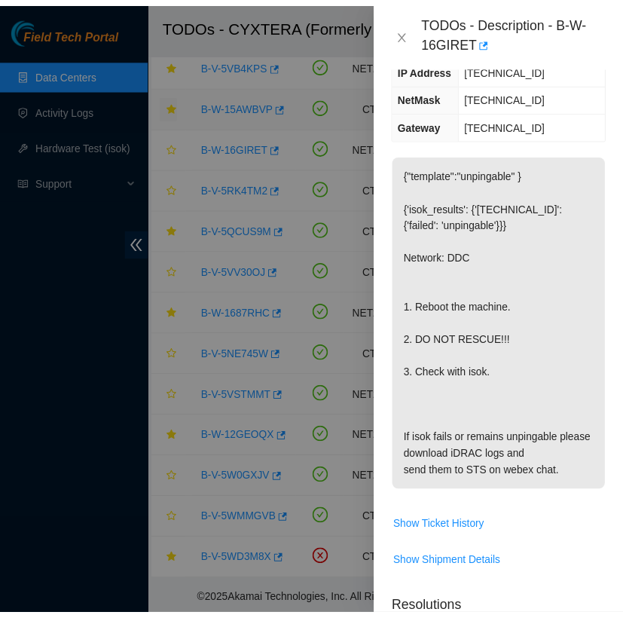
scroll to position [225, 0]
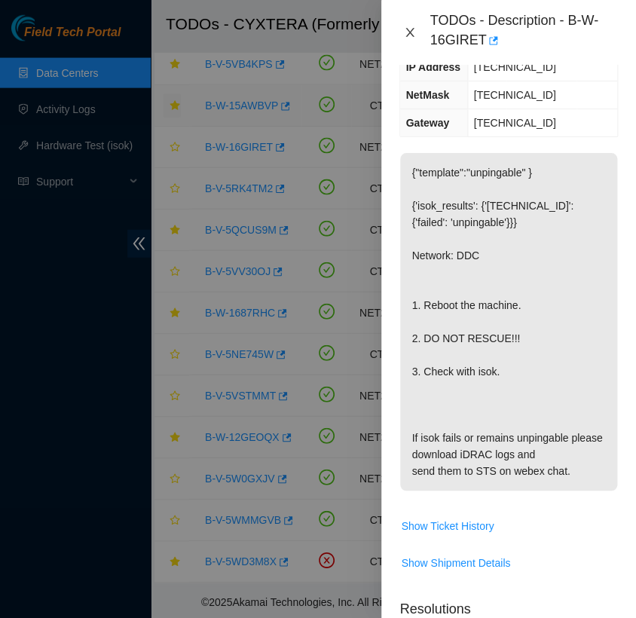
click at [407, 33] on icon "close" at bounding box center [410, 32] width 12 height 12
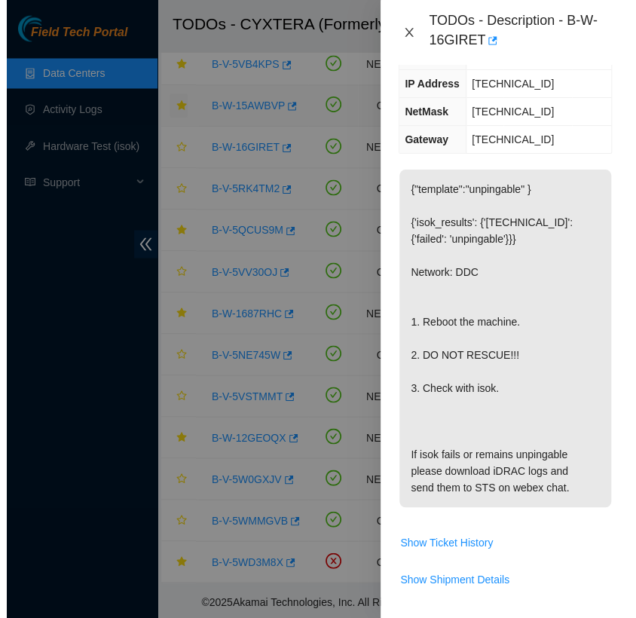
scroll to position [208, 0]
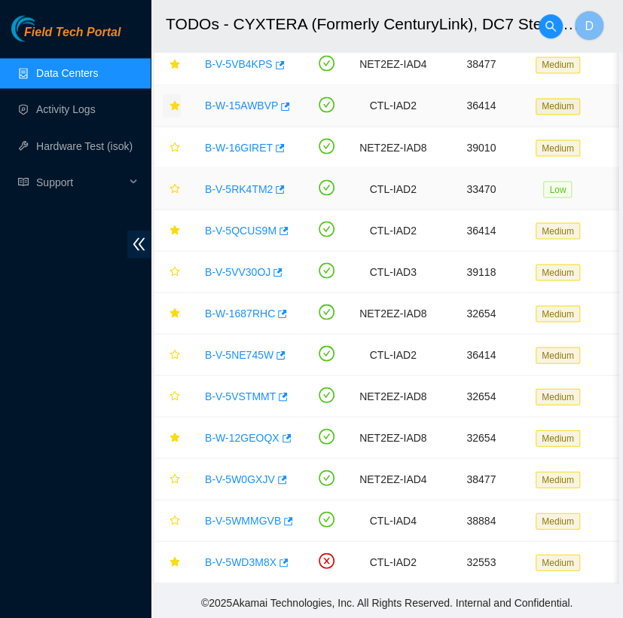
click at [243, 182] on link "B-V-5RK4TM2" at bounding box center [239, 188] width 68 height 12
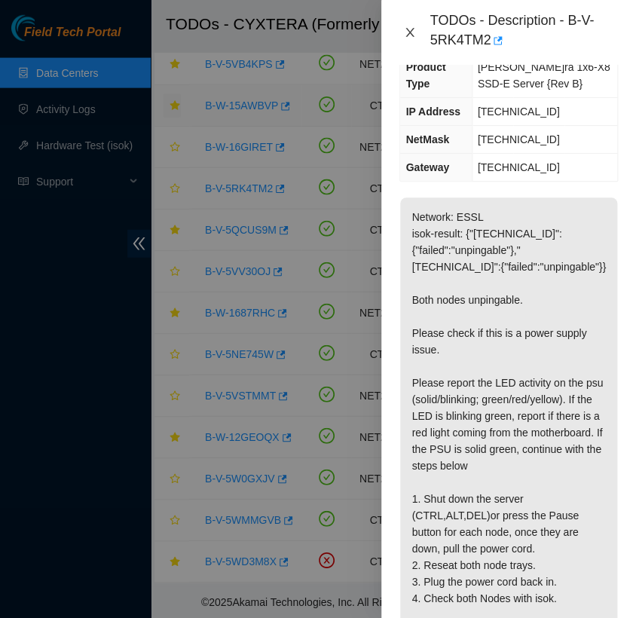
click at [409, 29] on icon "close" at bounding box center [410, 32] width 12 height 12
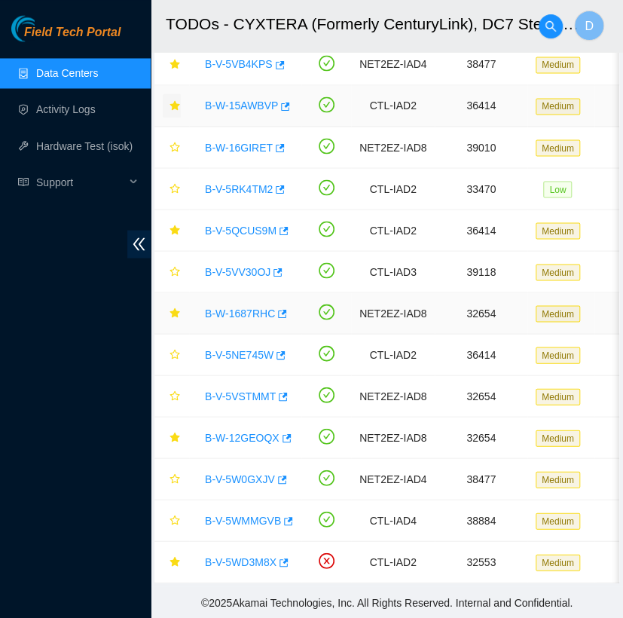
click at [241, 307] on link "B-W-1687RHC" at bounding box center [240, 313] width 70 height 12
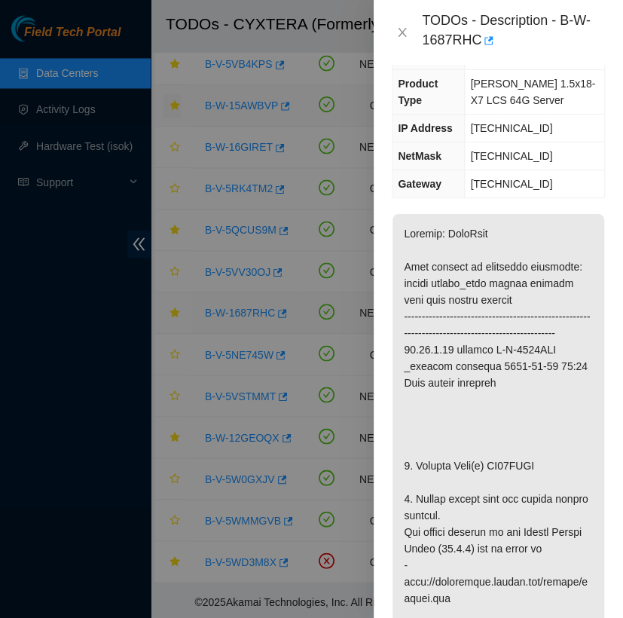
scroll to position [225, 0]
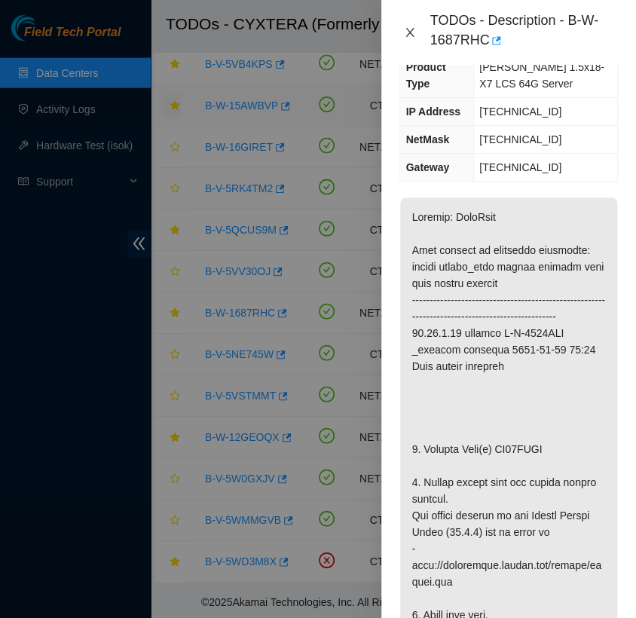
click at [410, 31] on icon "close" at bounding box center [410, 32] width 8 height 9
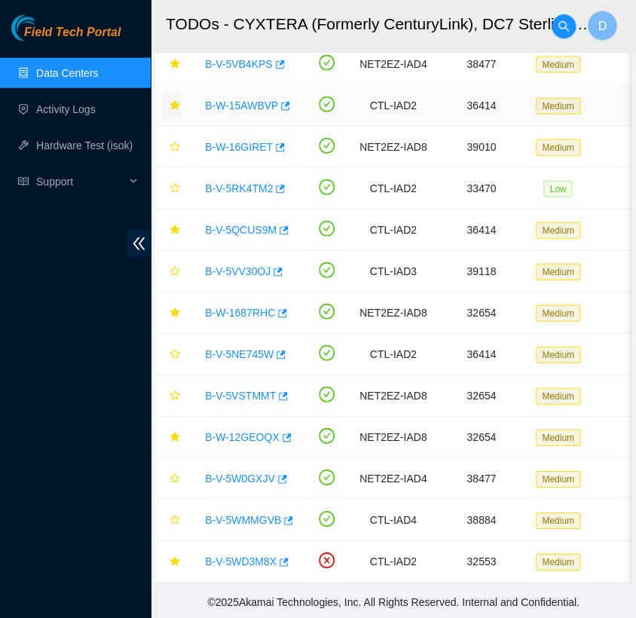
scroll to position [208, 0]
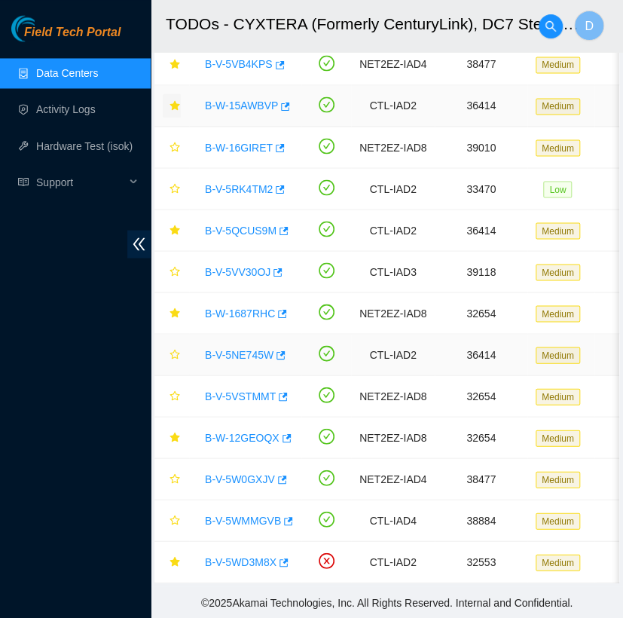
click at [246, 348] on link "B-V-5NE745W" at bounding box center [239, 354] width 69 height 12
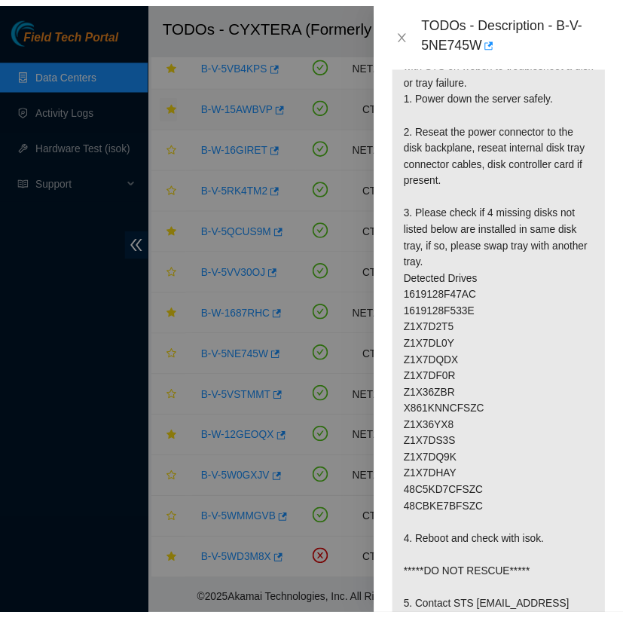
scroll to position [381, 0]
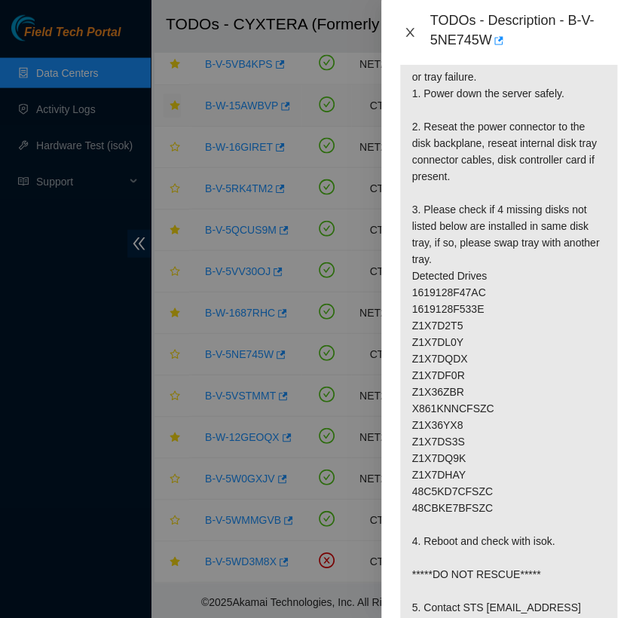
click at [406, 35] on icon "close" at bounding box center [410, 32] width 8 height 9
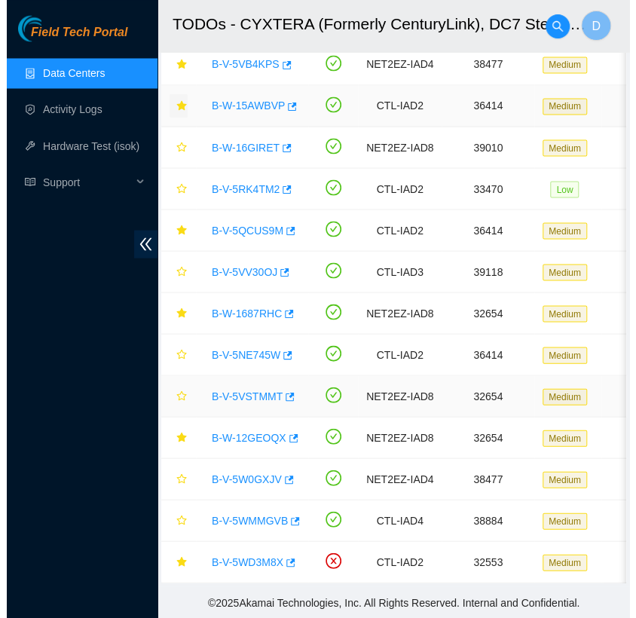
scroll to position [338, 0]
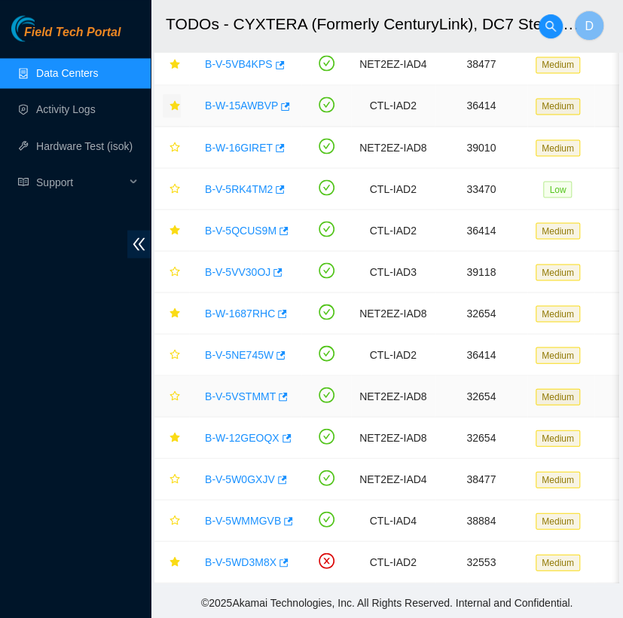
click at [246, 390] on link "B-V-5VSTMMT" at bounding box center [240, 396] width 71 height 12
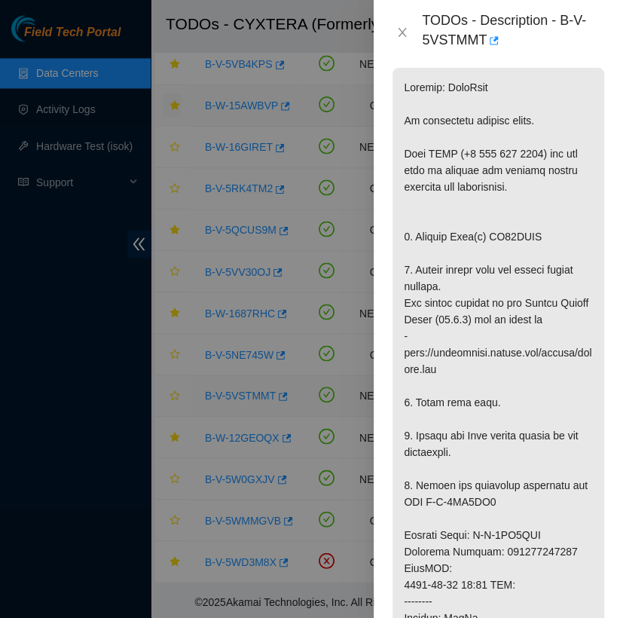
scroll to position [381, 0]
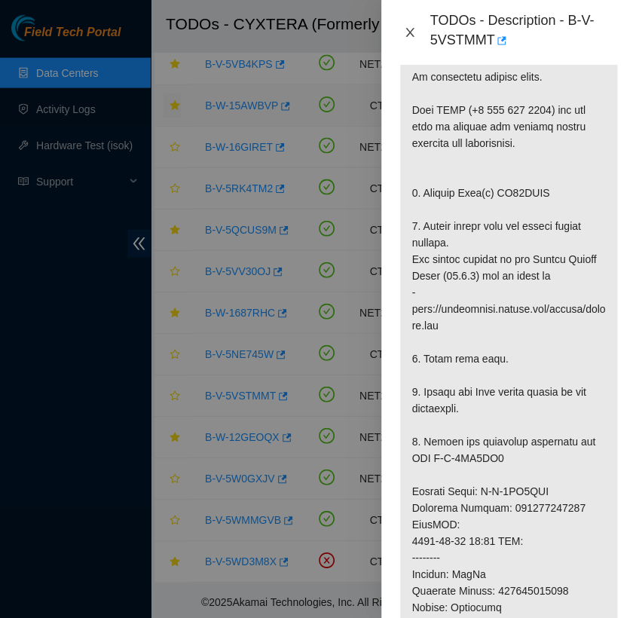
click at [410, 32] on icon "close" at bounding box center [410, 32] width 8 height 9
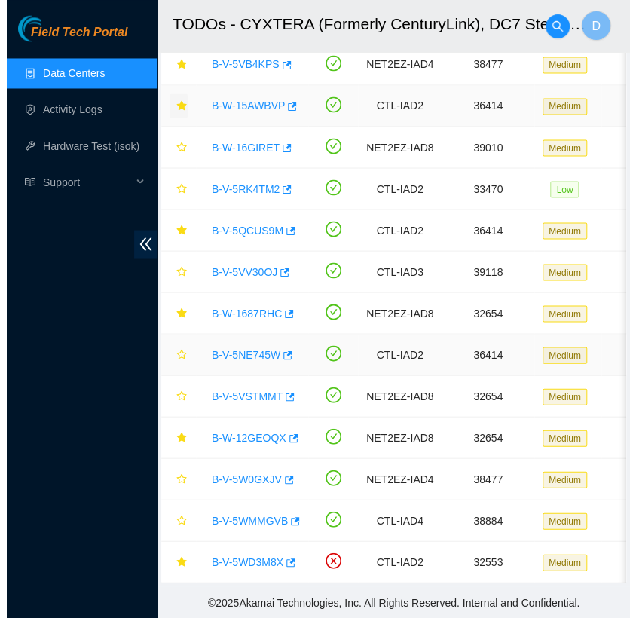
scroll to position [338, 0]
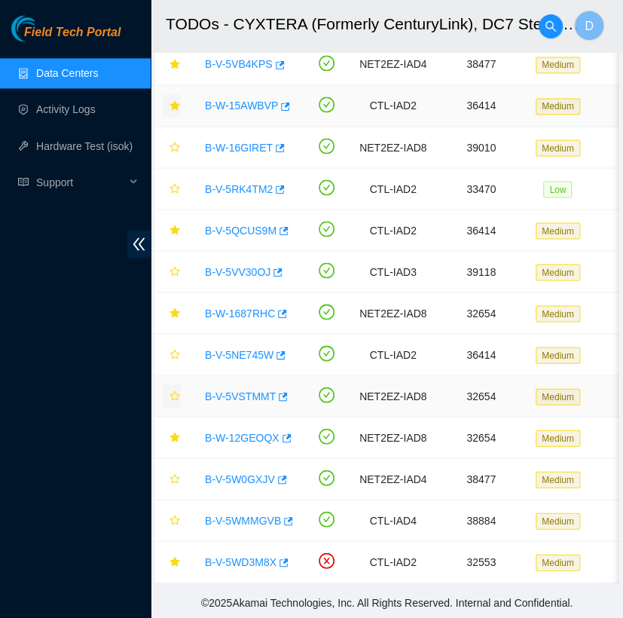
click at [175, 390] on icon "star" at bounding box center [175, 395] width 11 height 11
click at [239, 431] on link "B-W-12GEOQX" at bounding box center [242, 437] width 75 height 12
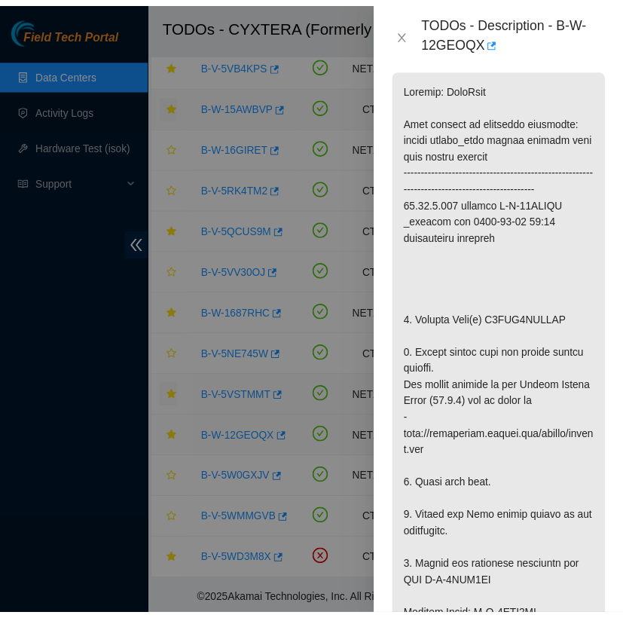
scroll to position [381, 0]
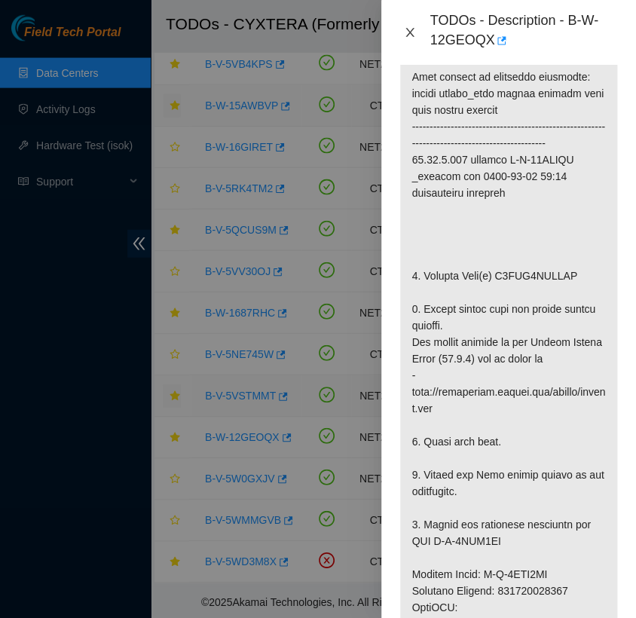
click at [410, 29] on icon "close" at bounding box center [410, 32] width 12 height 12
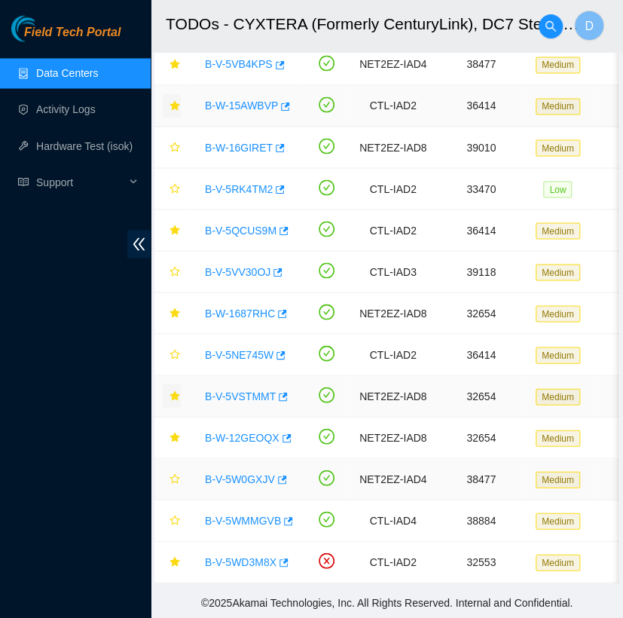
click at [256, 473] on link "B-V-5W0GXJV" at bounding box center [240, 479] width 70 height 12
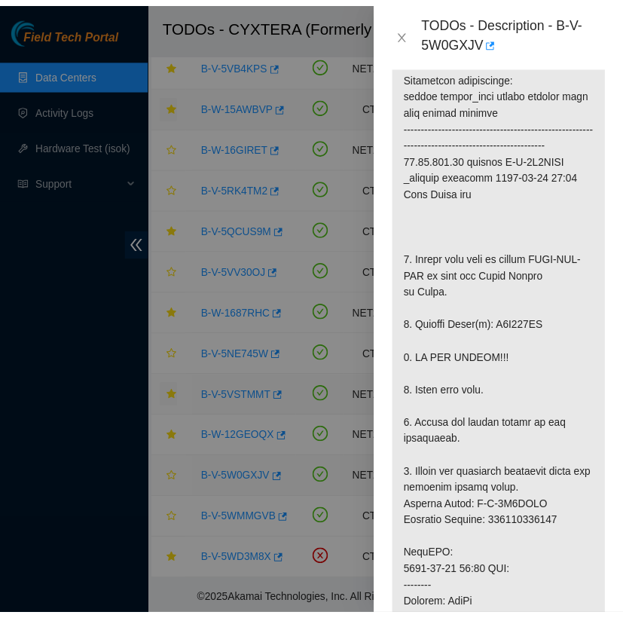
scroll to position [354, 0]
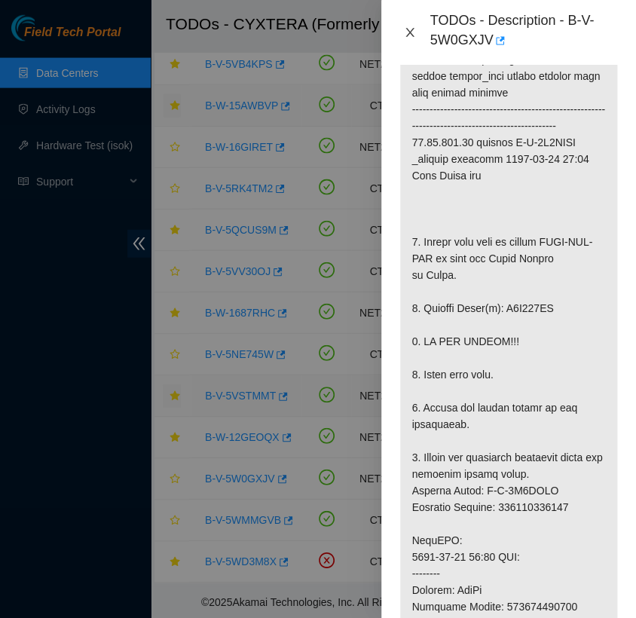
click at [408, 27] on icon "close" at bounding box center [410, 32] width 12 height 12
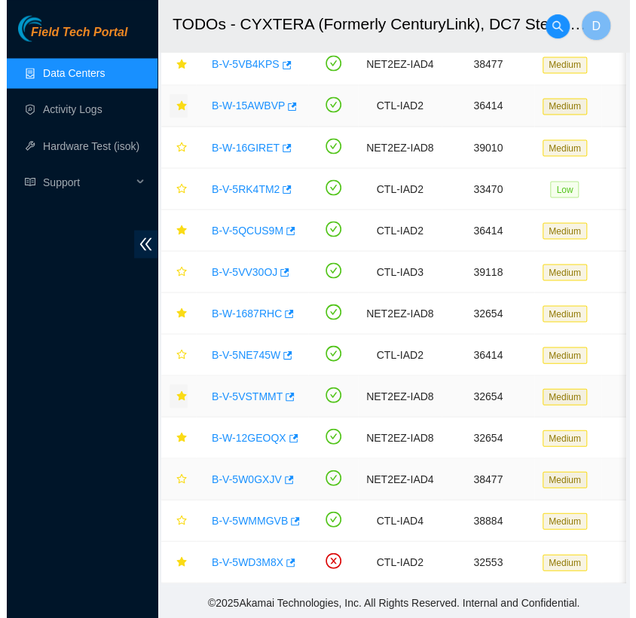
scroll to position [338, 0]
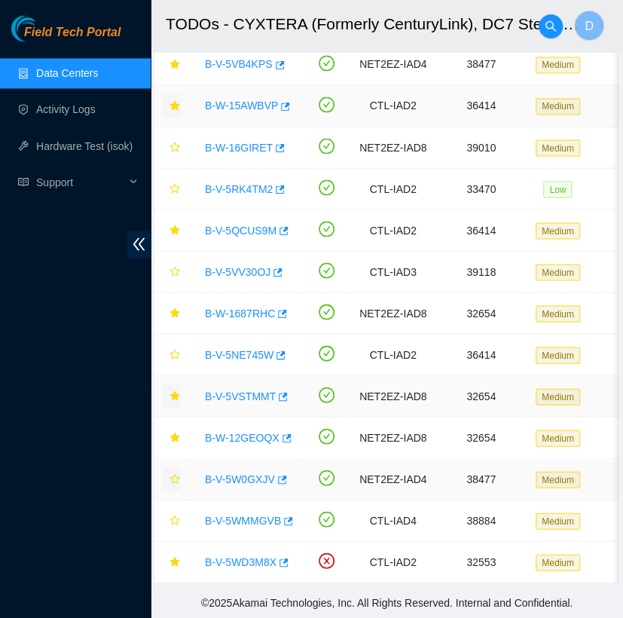
click at [175, 473] on icon "star" at bounding box center [175, 478] width 11 height 11
click at [234, 514] on link "B-V-5WMMGVB" at bounding box center [243, 520] width 76 height 12
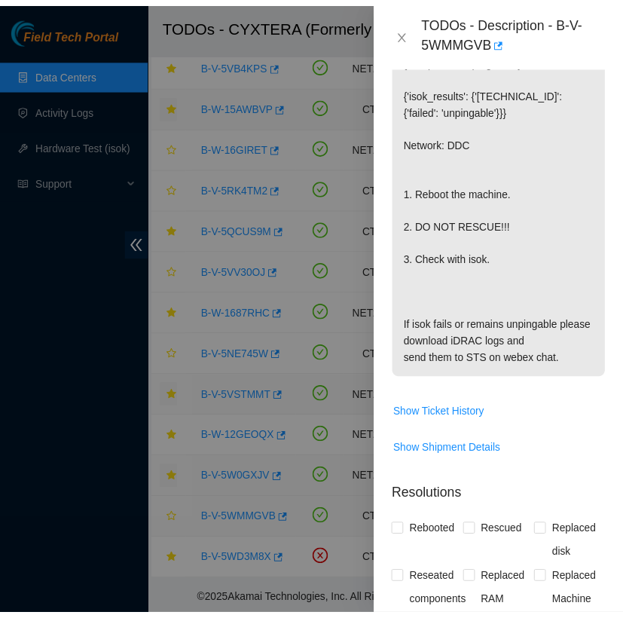
scroll to position [371, 0]
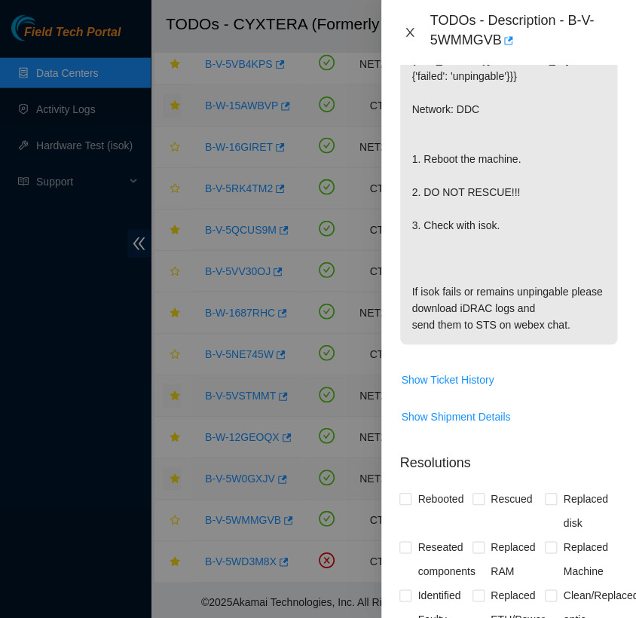
click at [410, 37] on icon "close" at bounding box center [410, 32] width 12 height 12
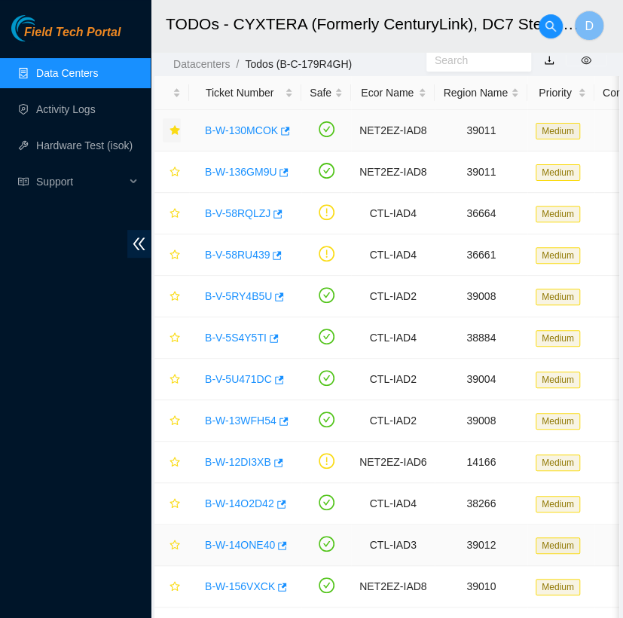
scroll to position [0, 0]
